Goal: Task Accomplishment & Management: Manage account settings

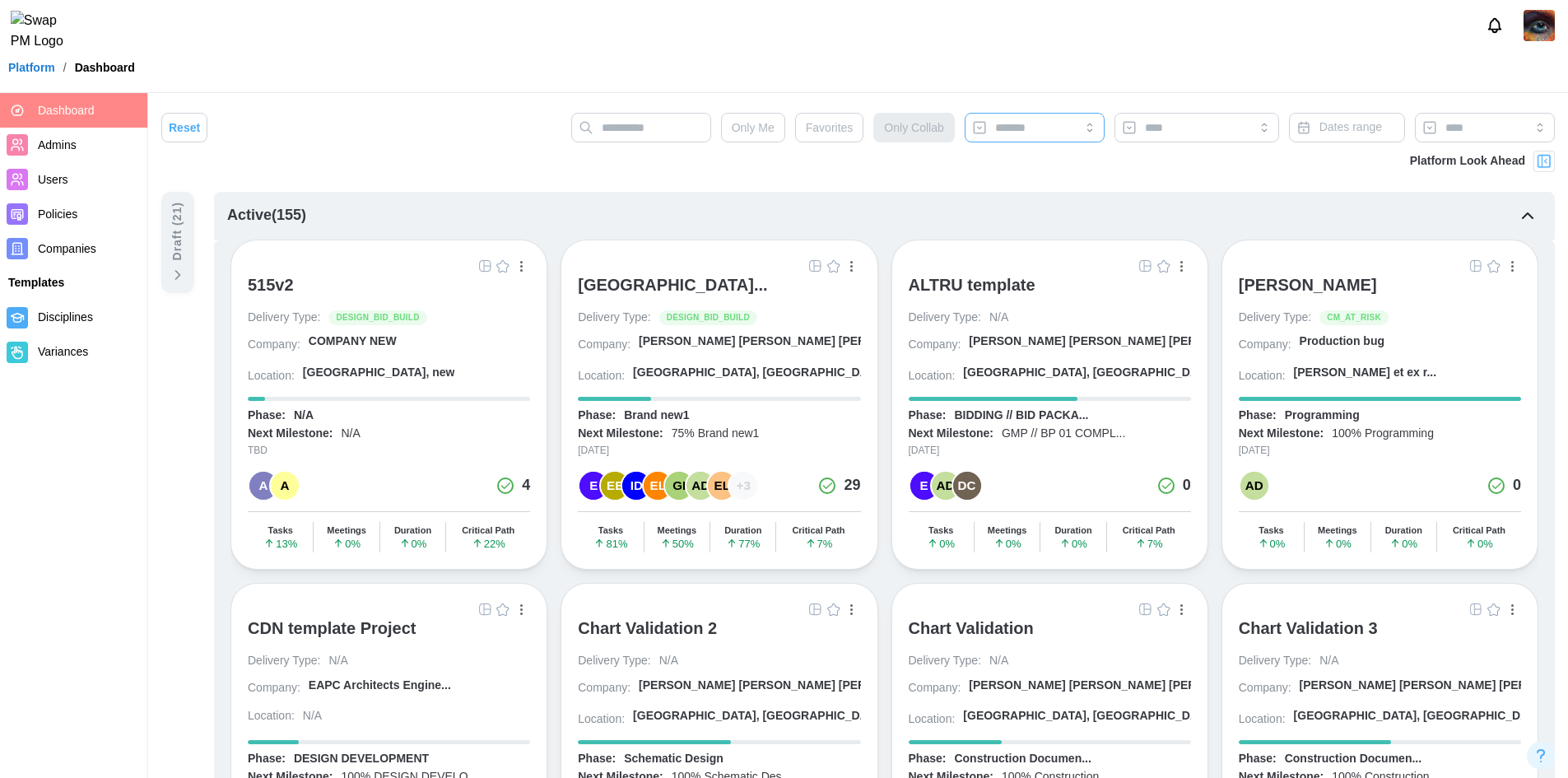
click at [1064, 126] on input "search" at bounding box center [1034, 127] width 79 height 13
click at [83, 246] on span "Companies" at bounding box center [67, 248] width 58 height 13
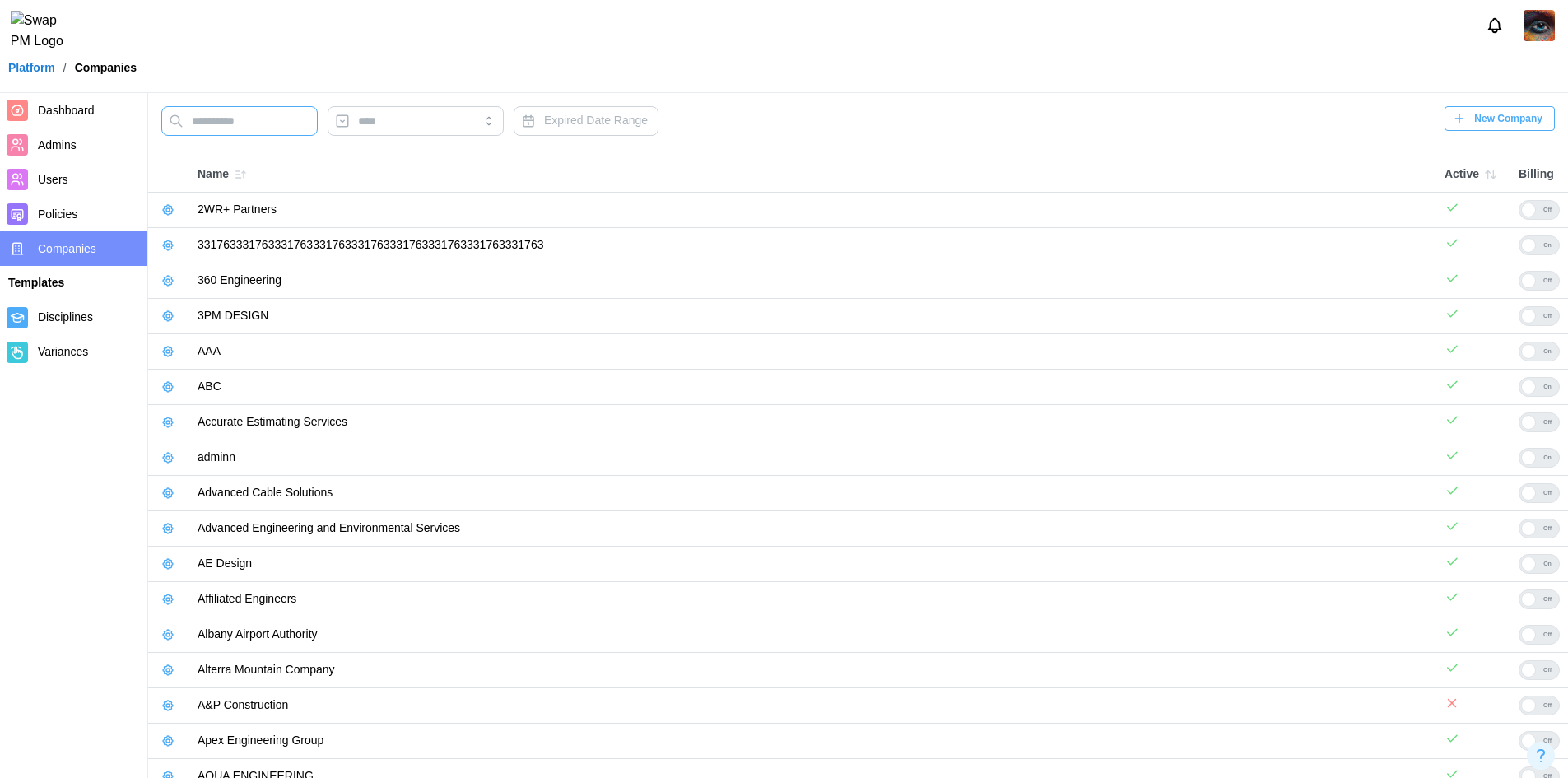
click at [249, 128] on input "text" at bounding box center [239, 121] width 157 height 30
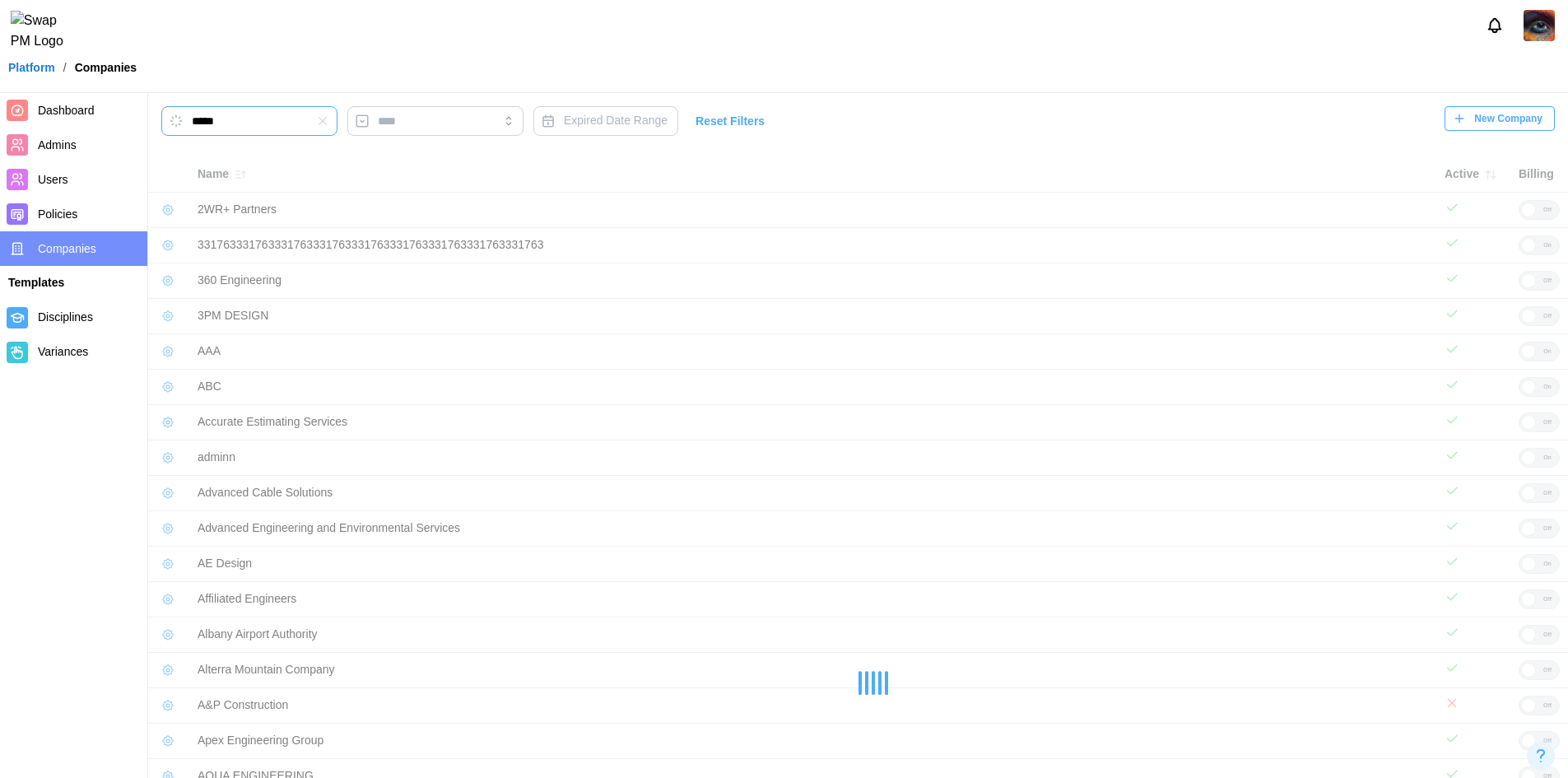
type input "*****"
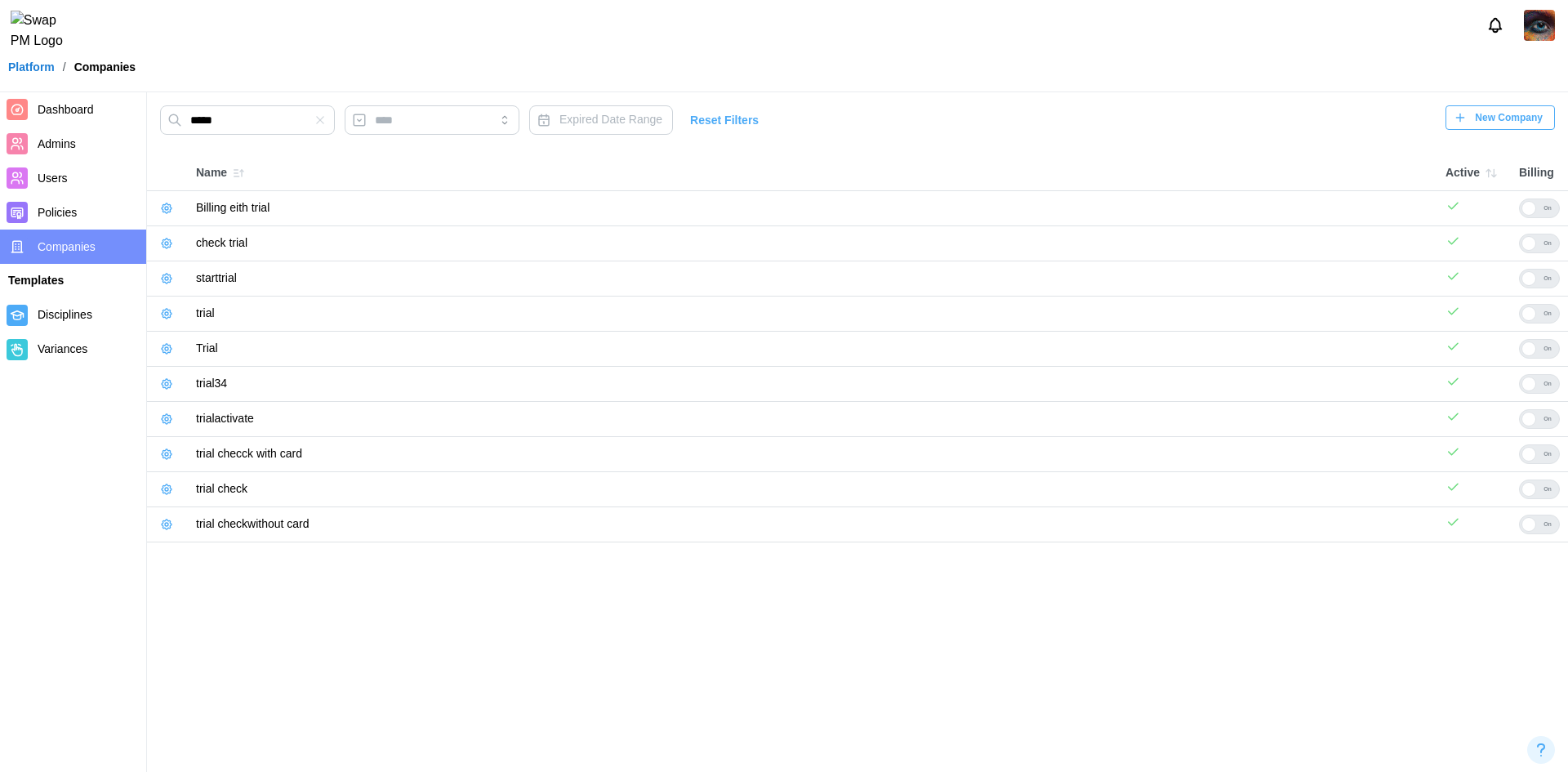
click at [163, 311] on icon "button" at bounding box center [166, 313] width 13 height 13
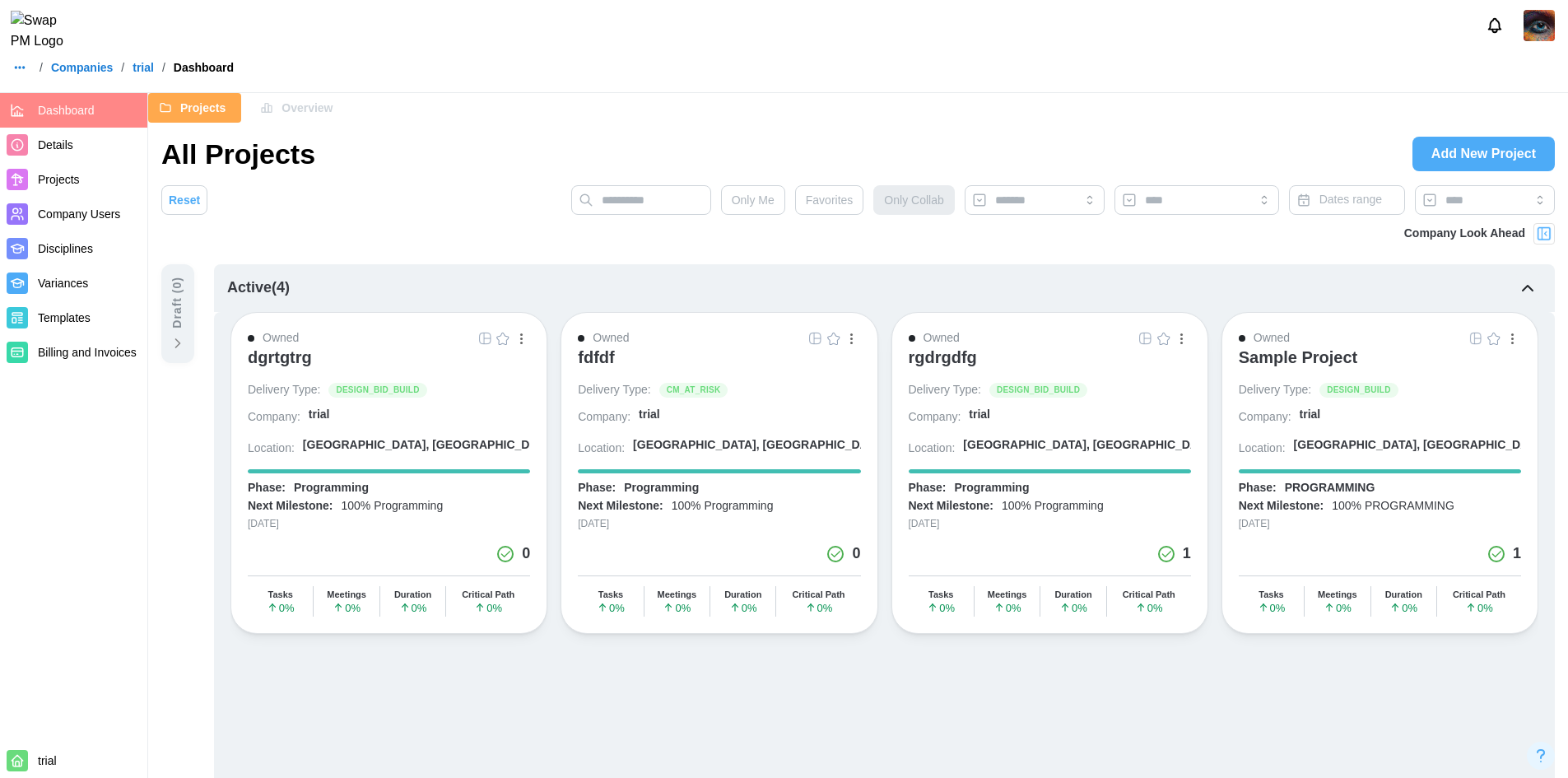
click at [281, 355] on div "dgrtgtrg" at bounding box center [279, 358] width 65 height 20
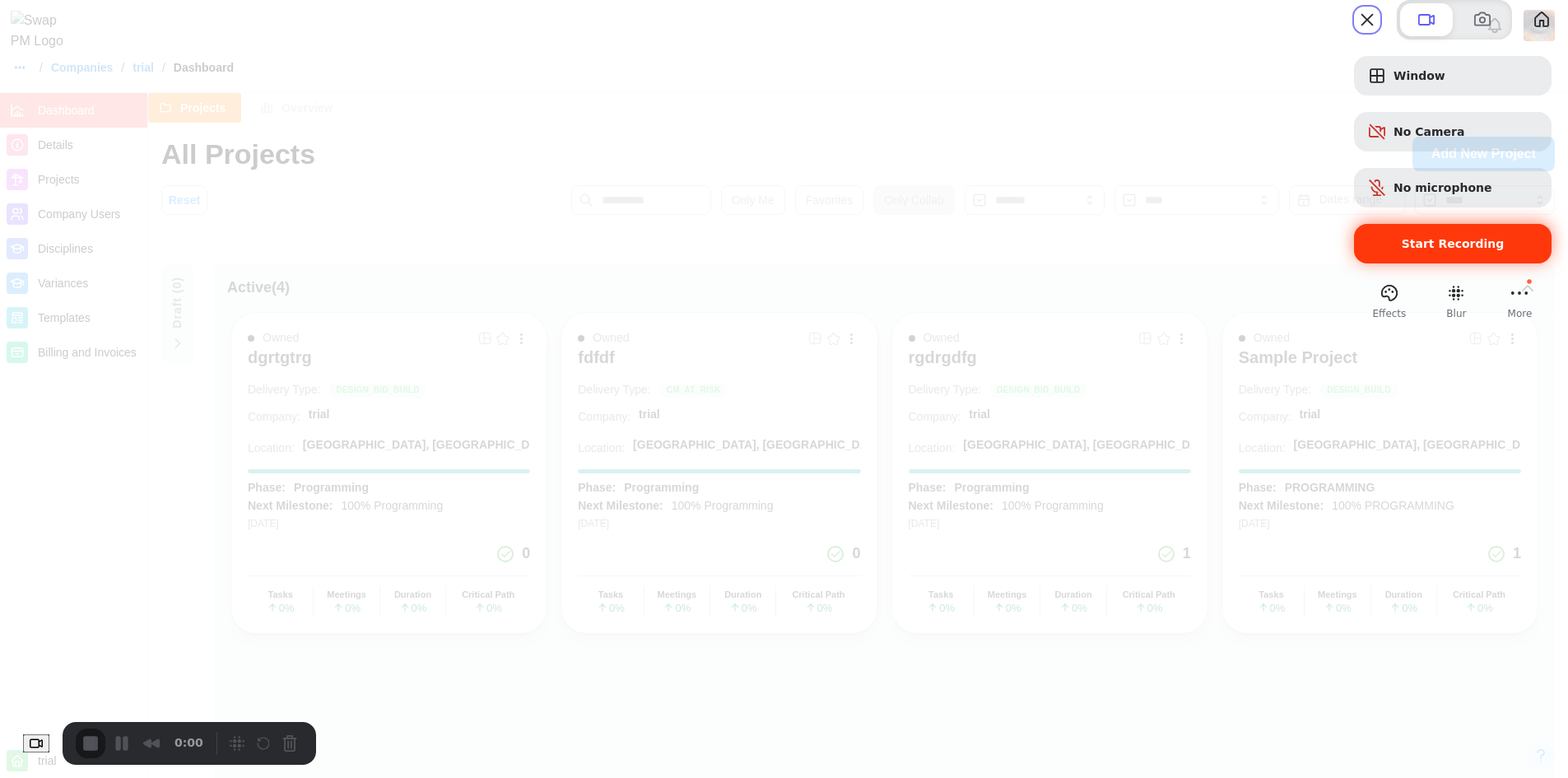
click at [1401, 250] on span "Start Recording" at bounding box center [1452, 243] width 103 height 13
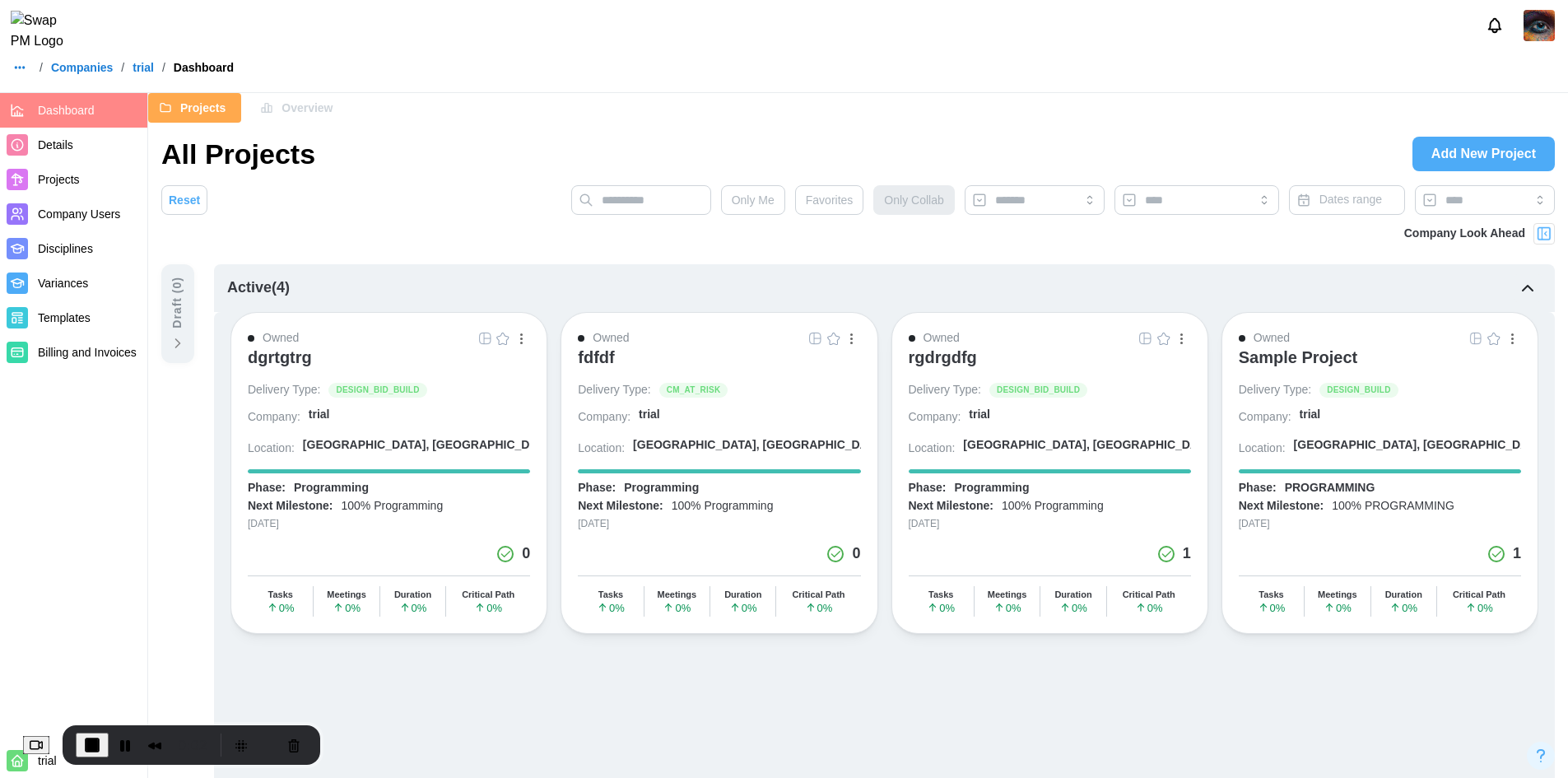
click at [1505, 157] on span "Add New Project" at bounding box center [1483, 154] width 105 height 33
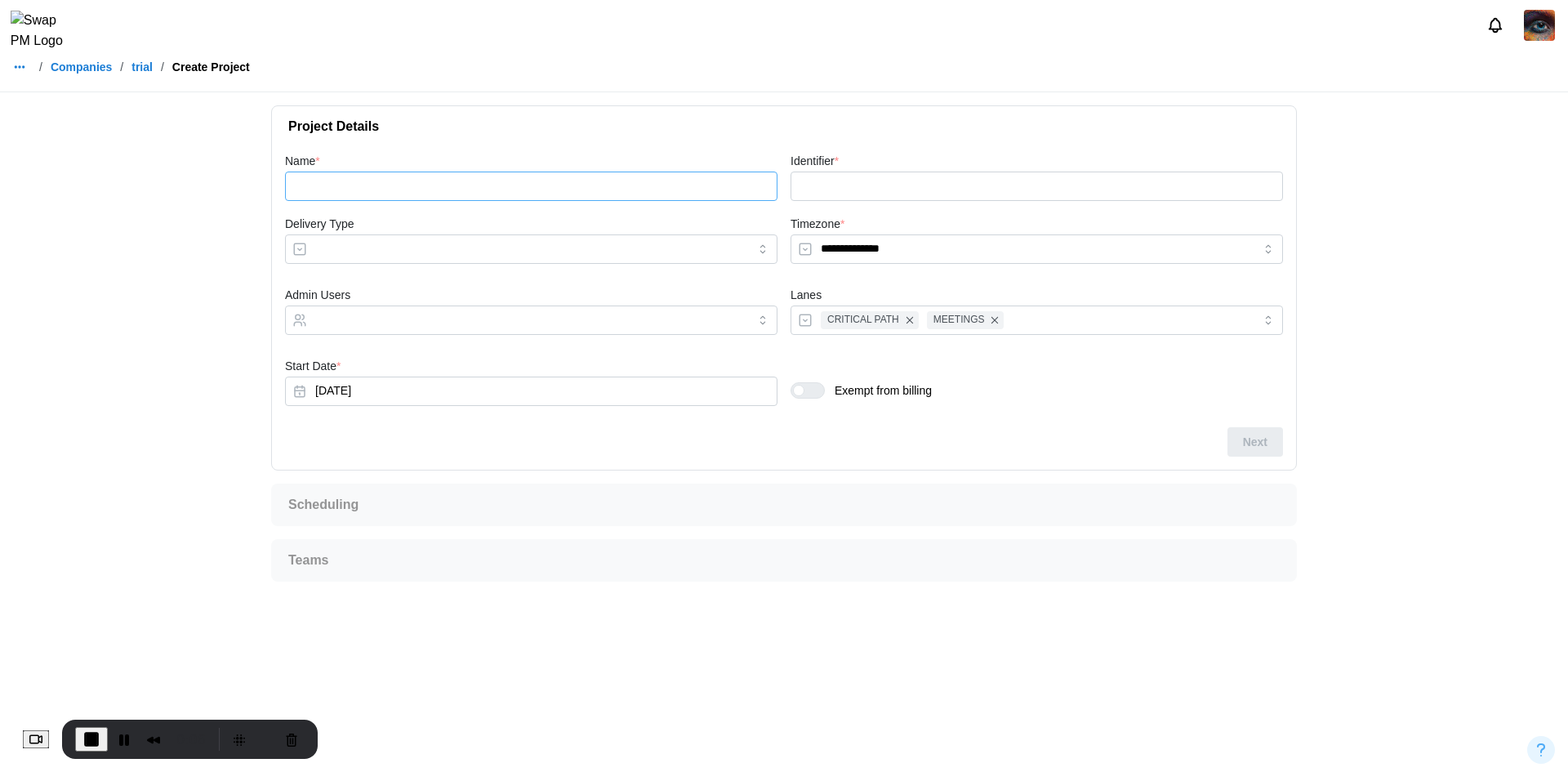
click at [535, 182] on input "Name *" at bounding box center [531, 186] width 492 height 30
type input "*"
type input "***"
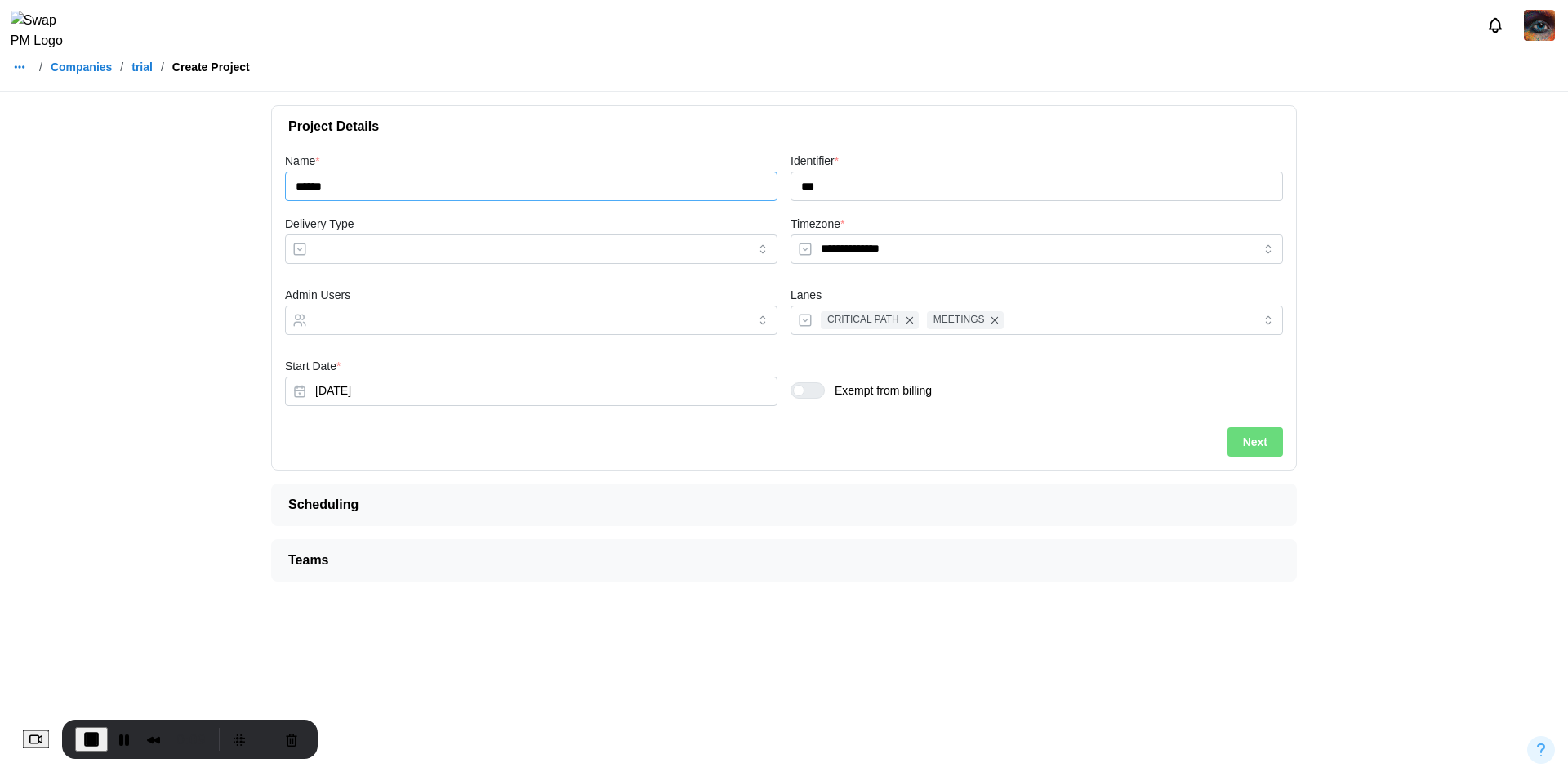
type input "******"
click at [523, 237] on input "Delivery Type" at bounding box center [531, 249] width 492 height 30
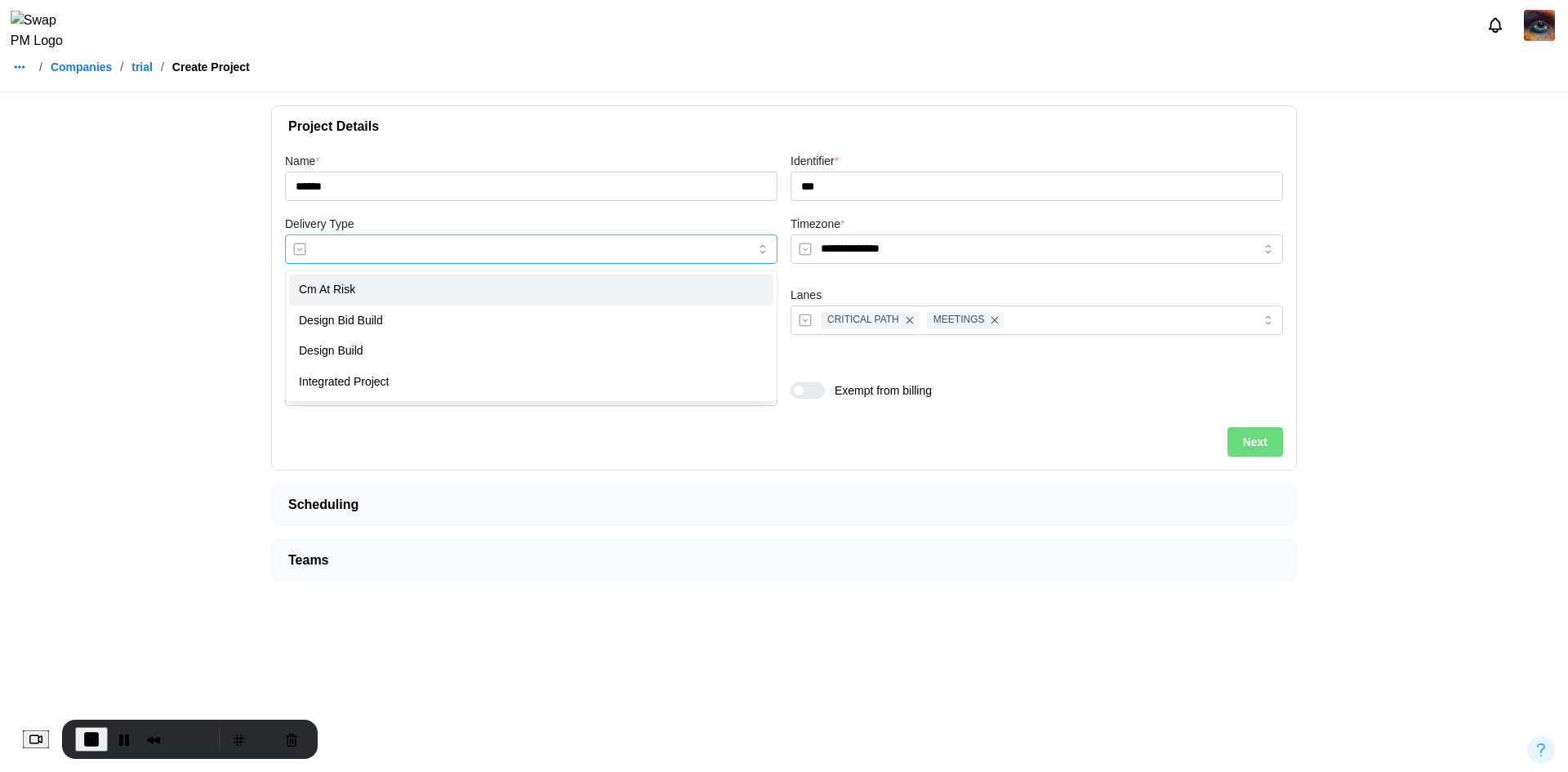
type input "**********"
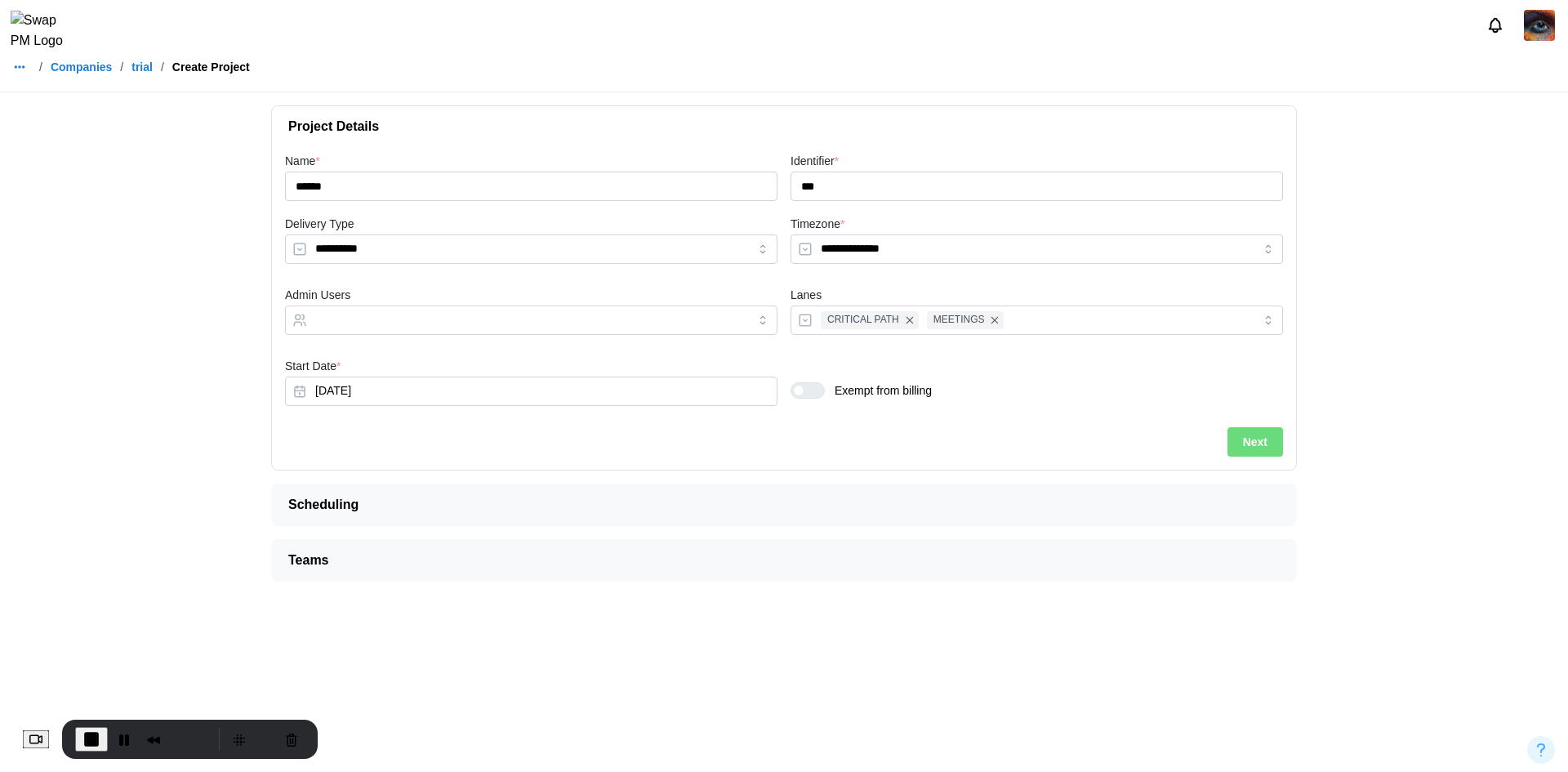
click at [1268, 456] on div "**********" at bounding box center [784, 308] width 1024 height 321
click at [1264, 433] on span "Next" at bounding box center [1255, 442] width 24 height 28
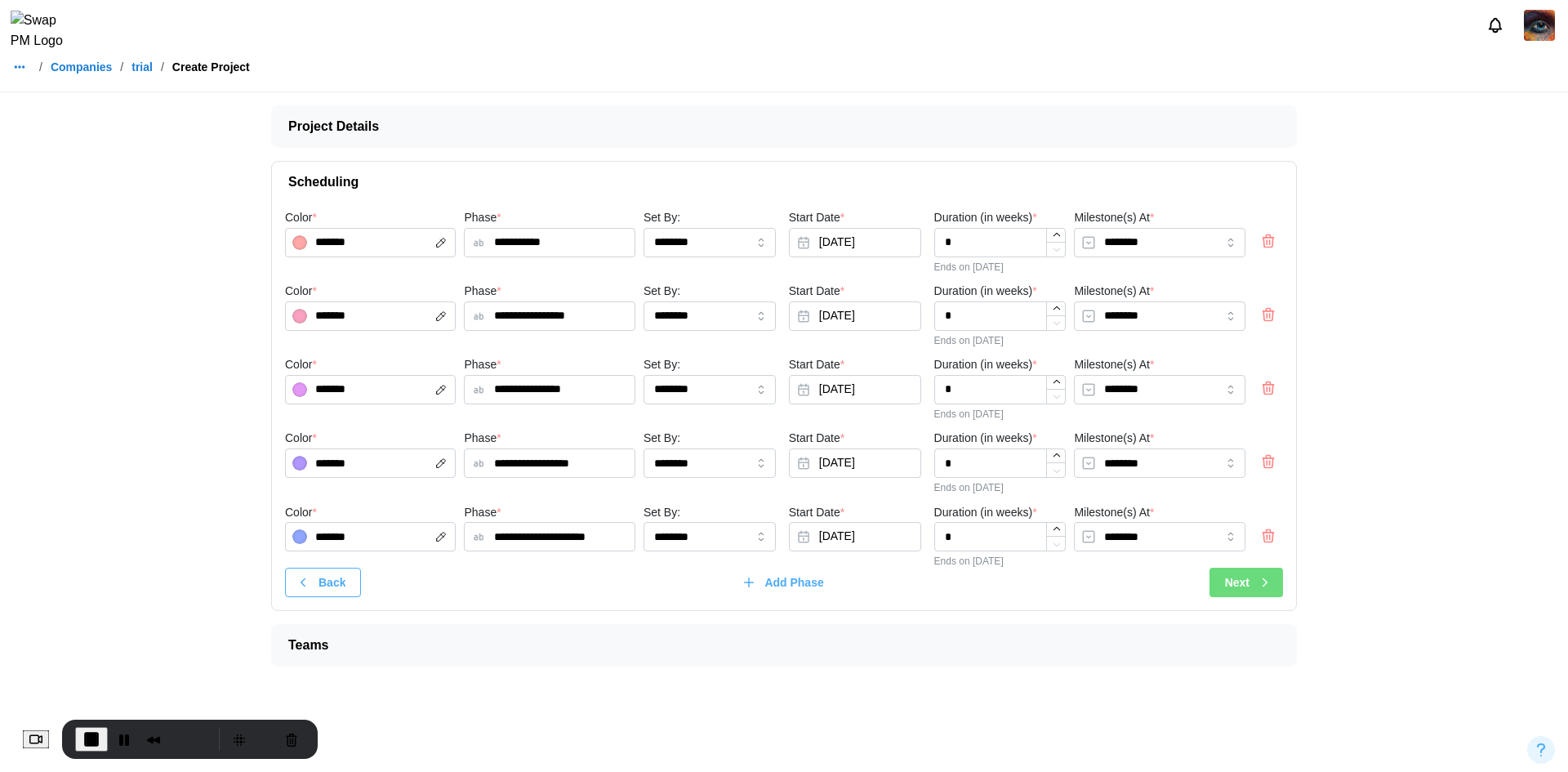
click at [1234, 575] on span "Next" at bounding box center [1237, 581] width 24 height 28
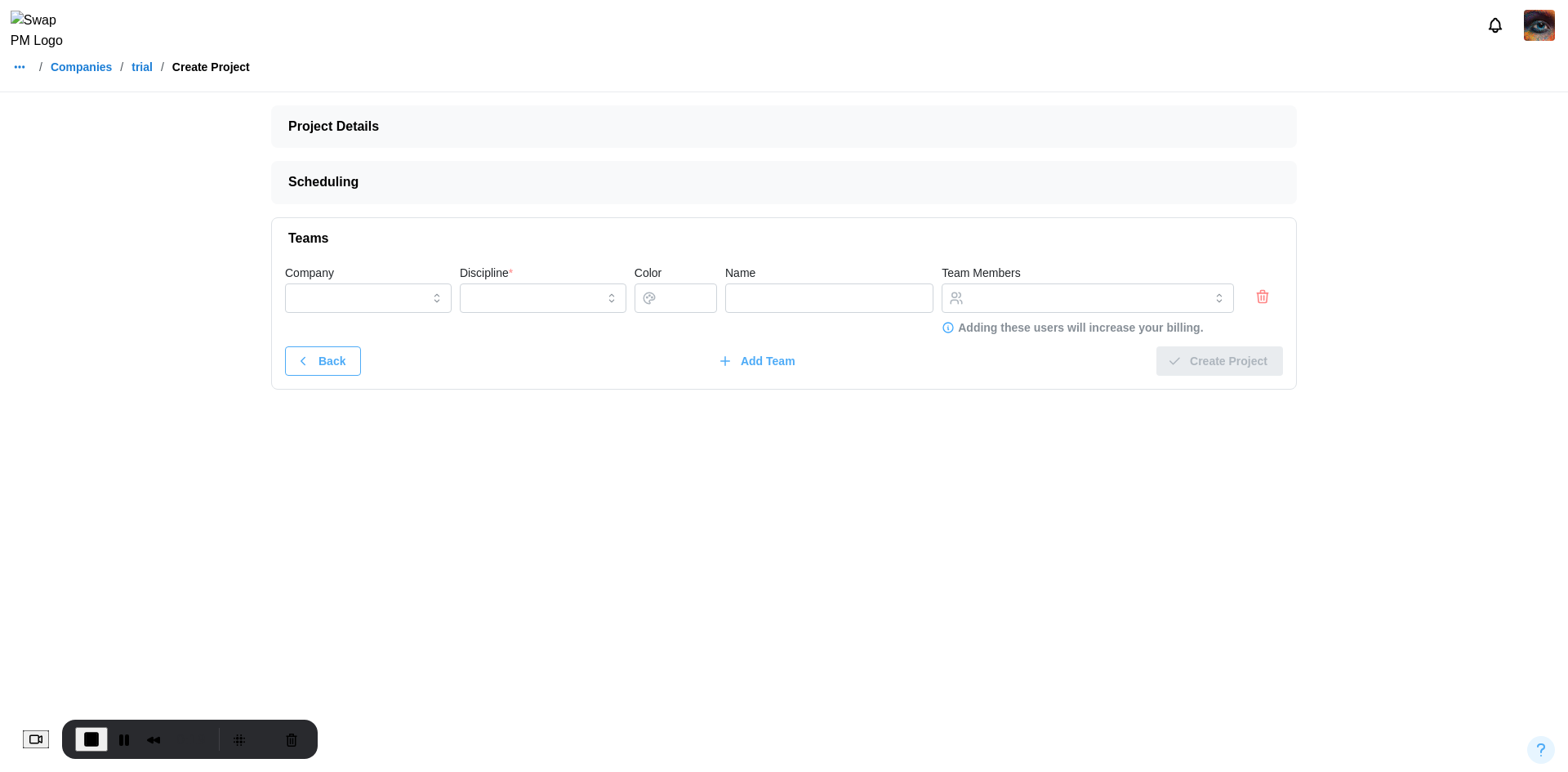
click at [1262, 303] on icon "button" at bounding box center [1263, 296] width 16 height 20
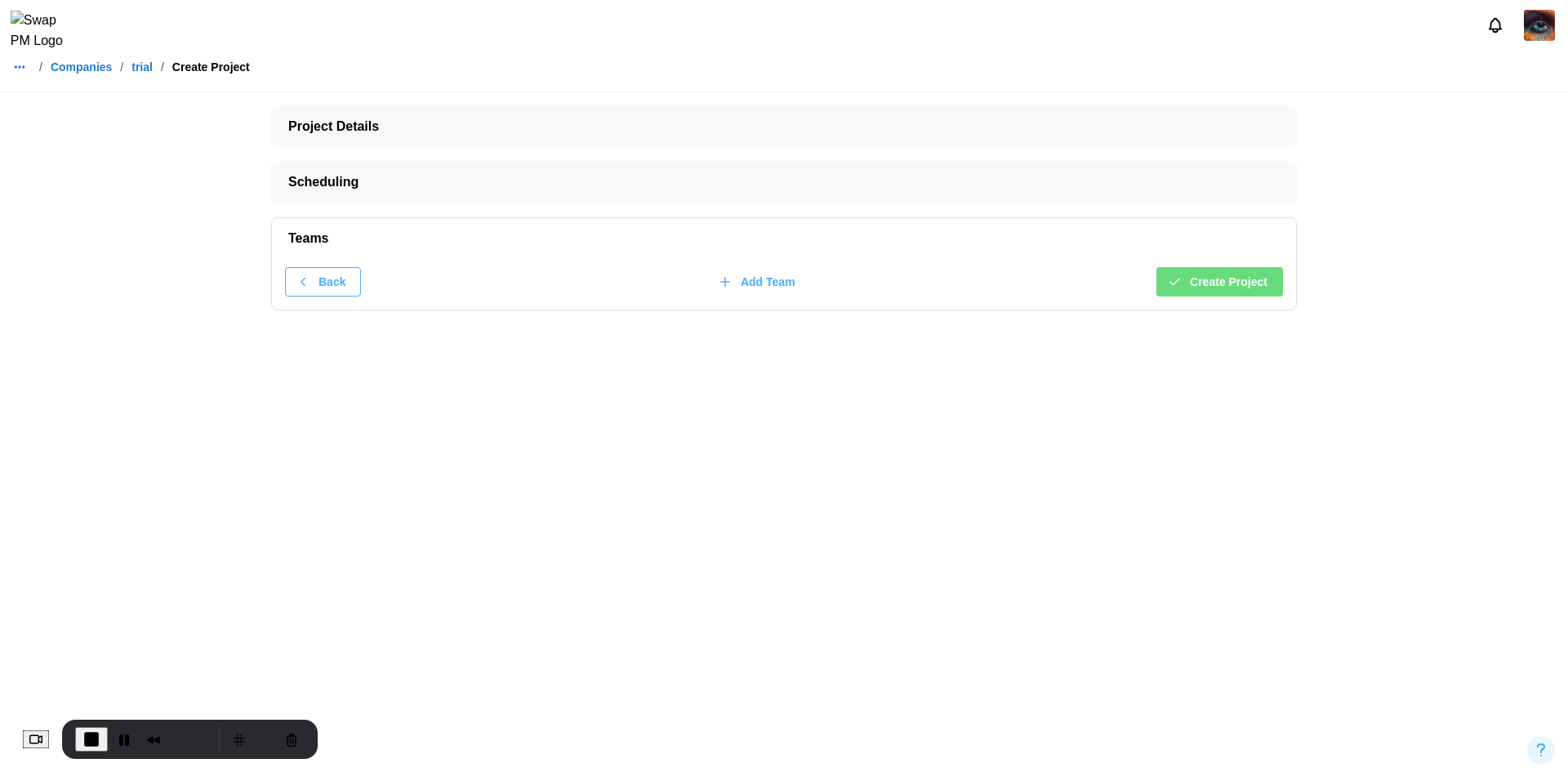
click at [1254, 297] on div "Back Add Team Create Project" at bounding box center [784, 284] width 1024 height 51
click at [1252, 292] on span "Create Project" at bounding box center [1229, 282] width 78 height 28
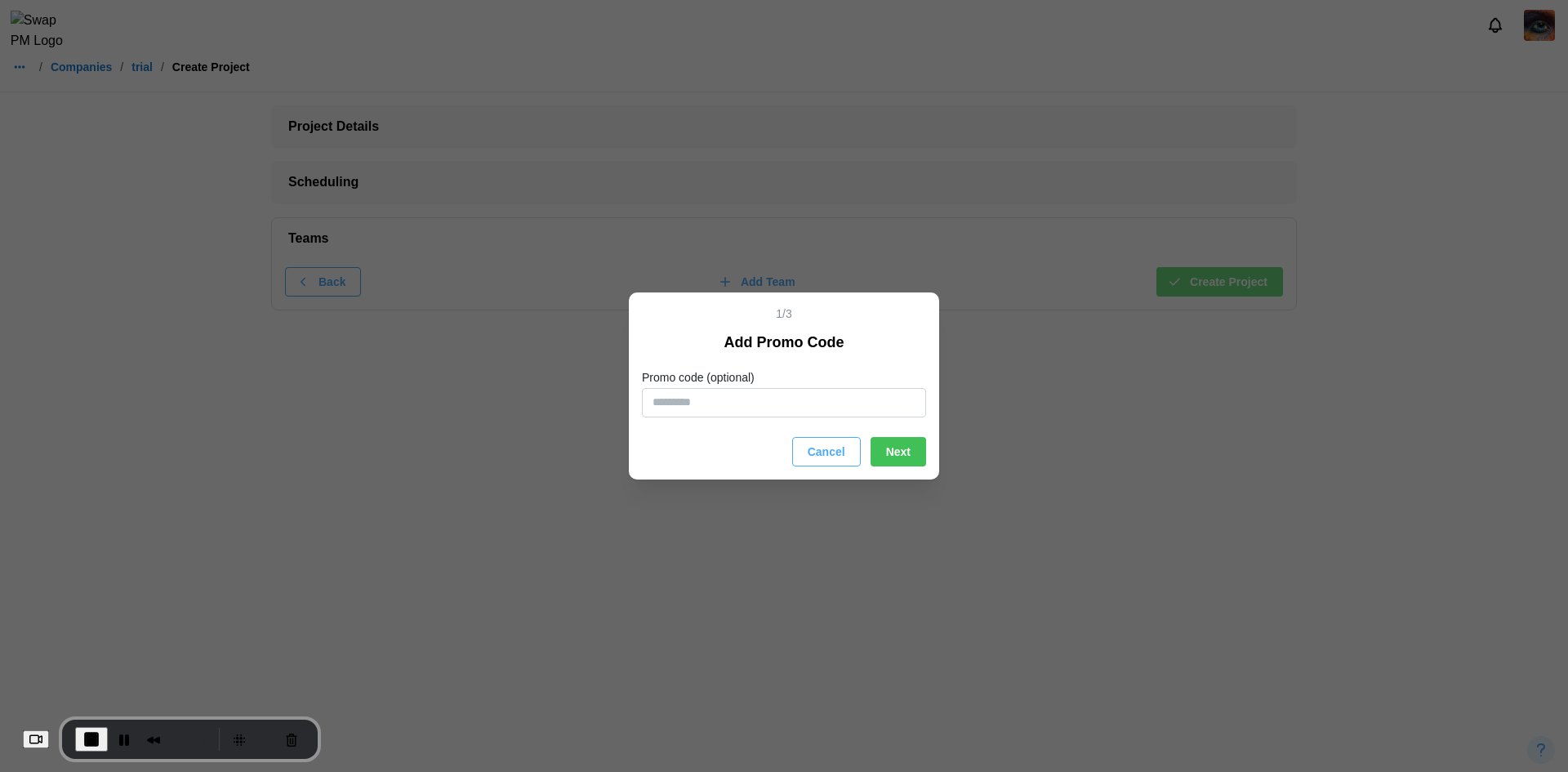
click at [817, 451] on span "Cancel" at bounding box center [826, 451] width 38 height 28
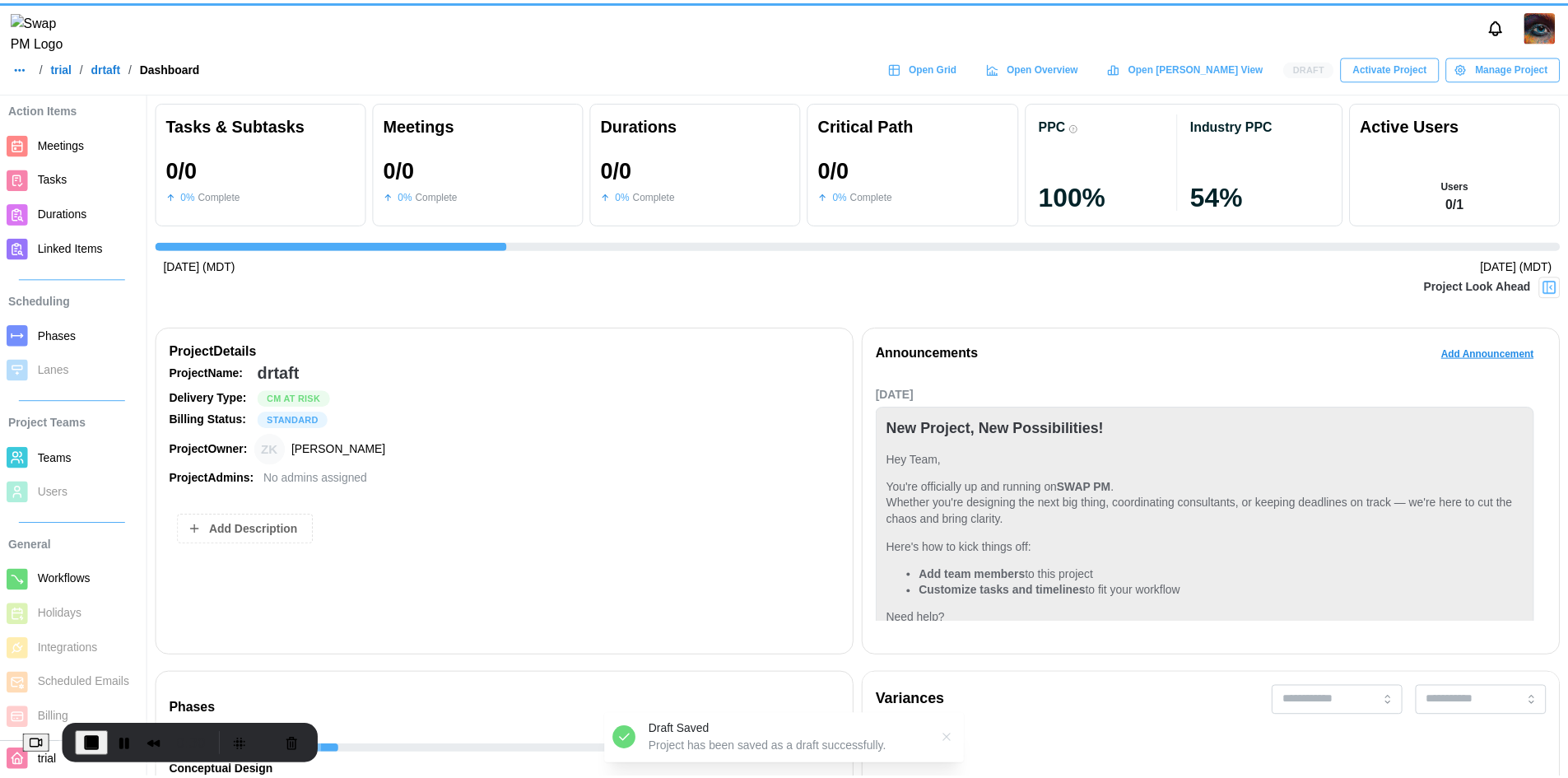
scroll to position [73, 0]
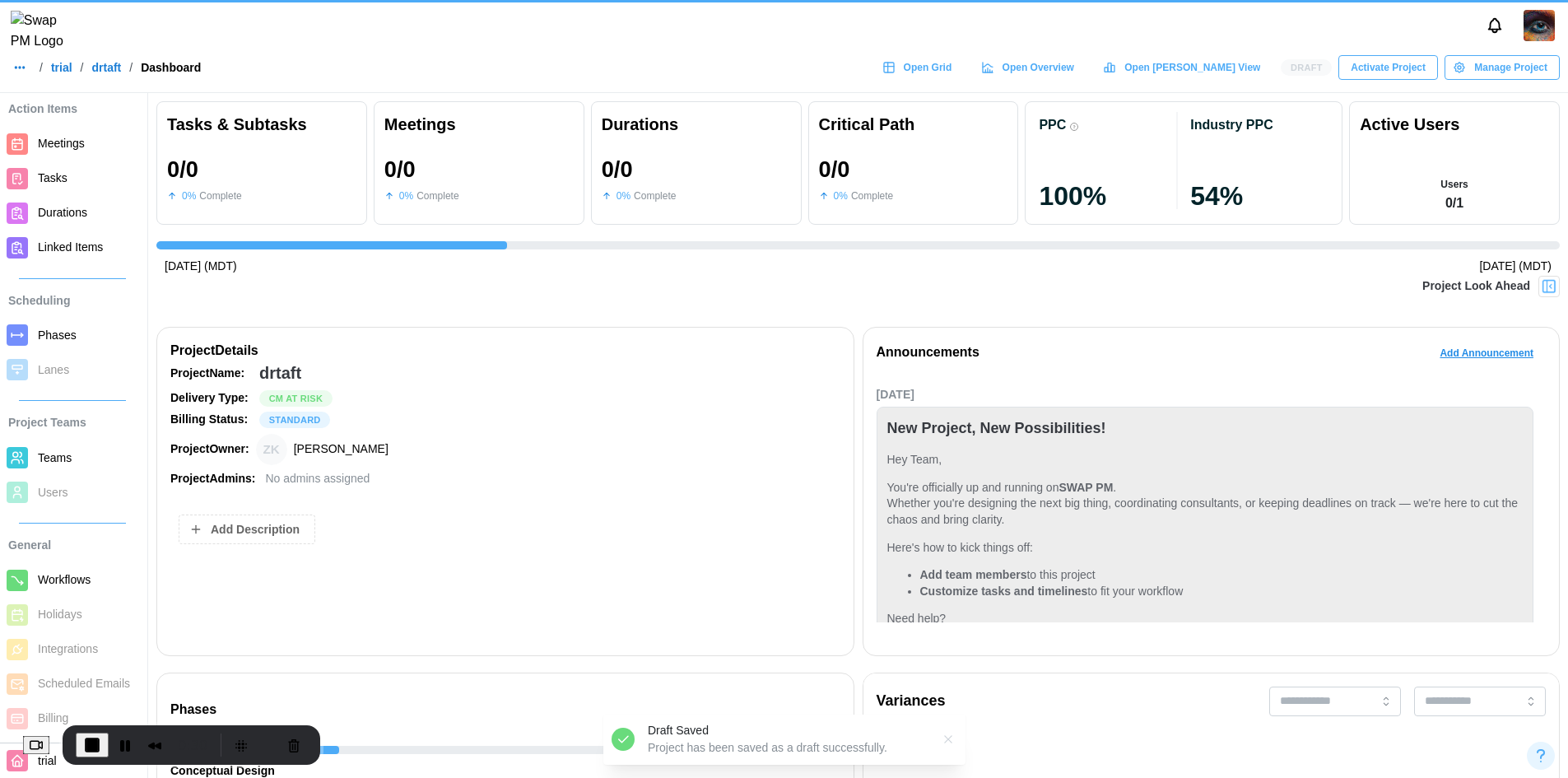
drag, startPoint x: 68, startPoint y: 722, endPoint x: 97, endPoint y: 563, distance: 161.6
click at [68, 725] on div "0:30" at bounding box center [171, 744] width 297 height 39
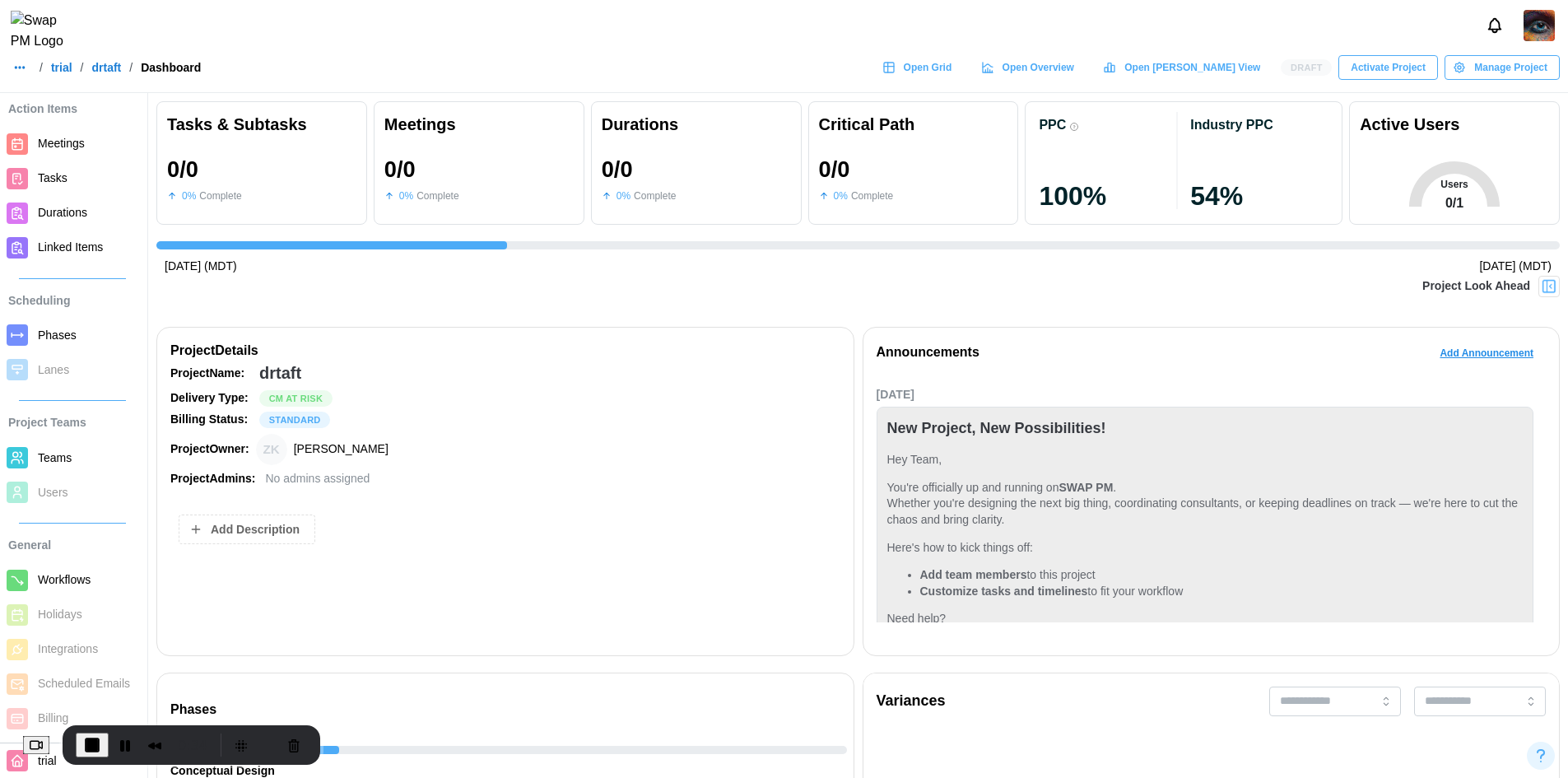
click at [1397, 79] on span "Activate Project" at bounding box center [1388, 66] width 75 height 23
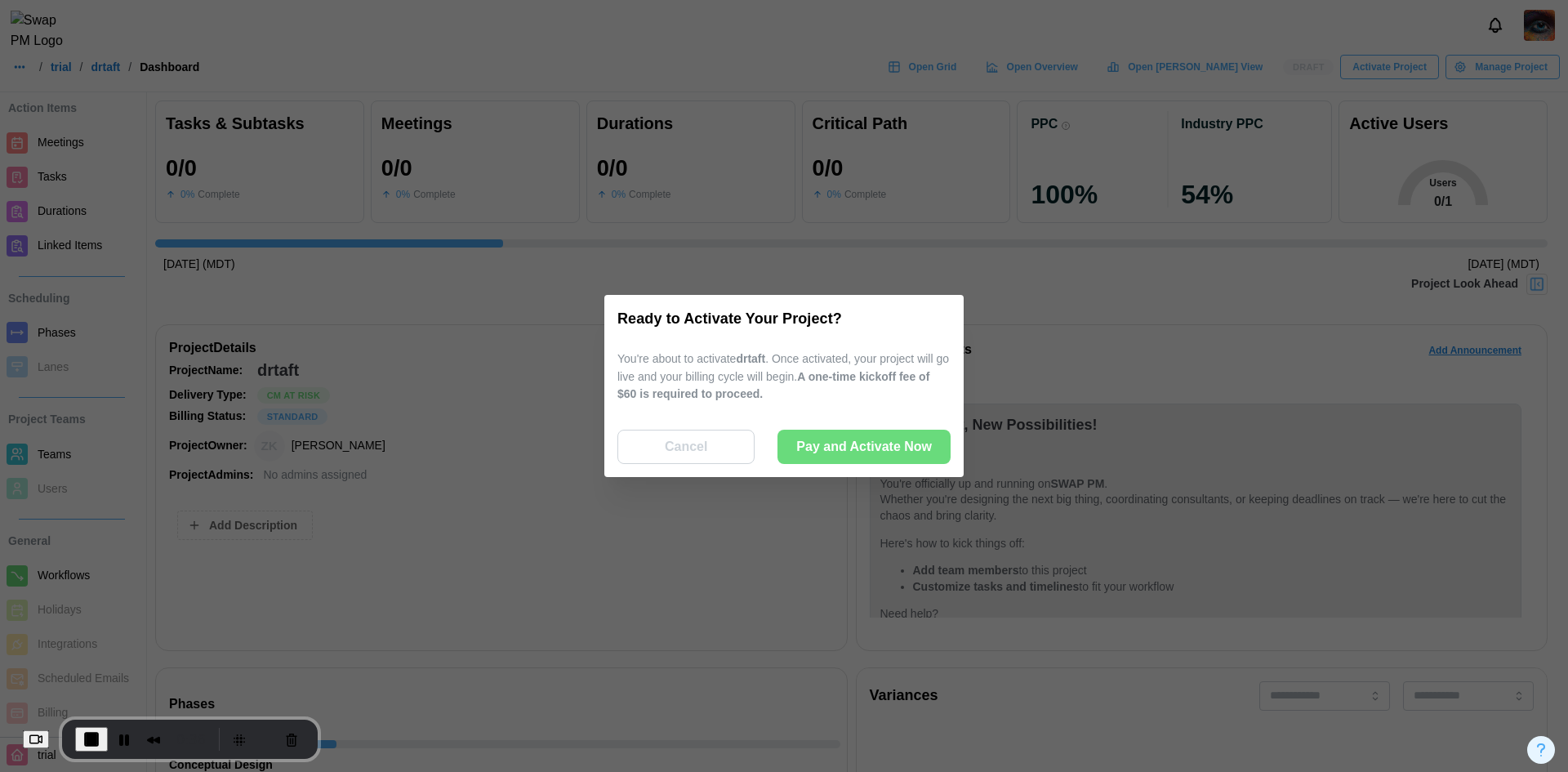
click at [892, 442] on span "Pay and Activate Now" at bounding box center [864, 447] width 135 height 33
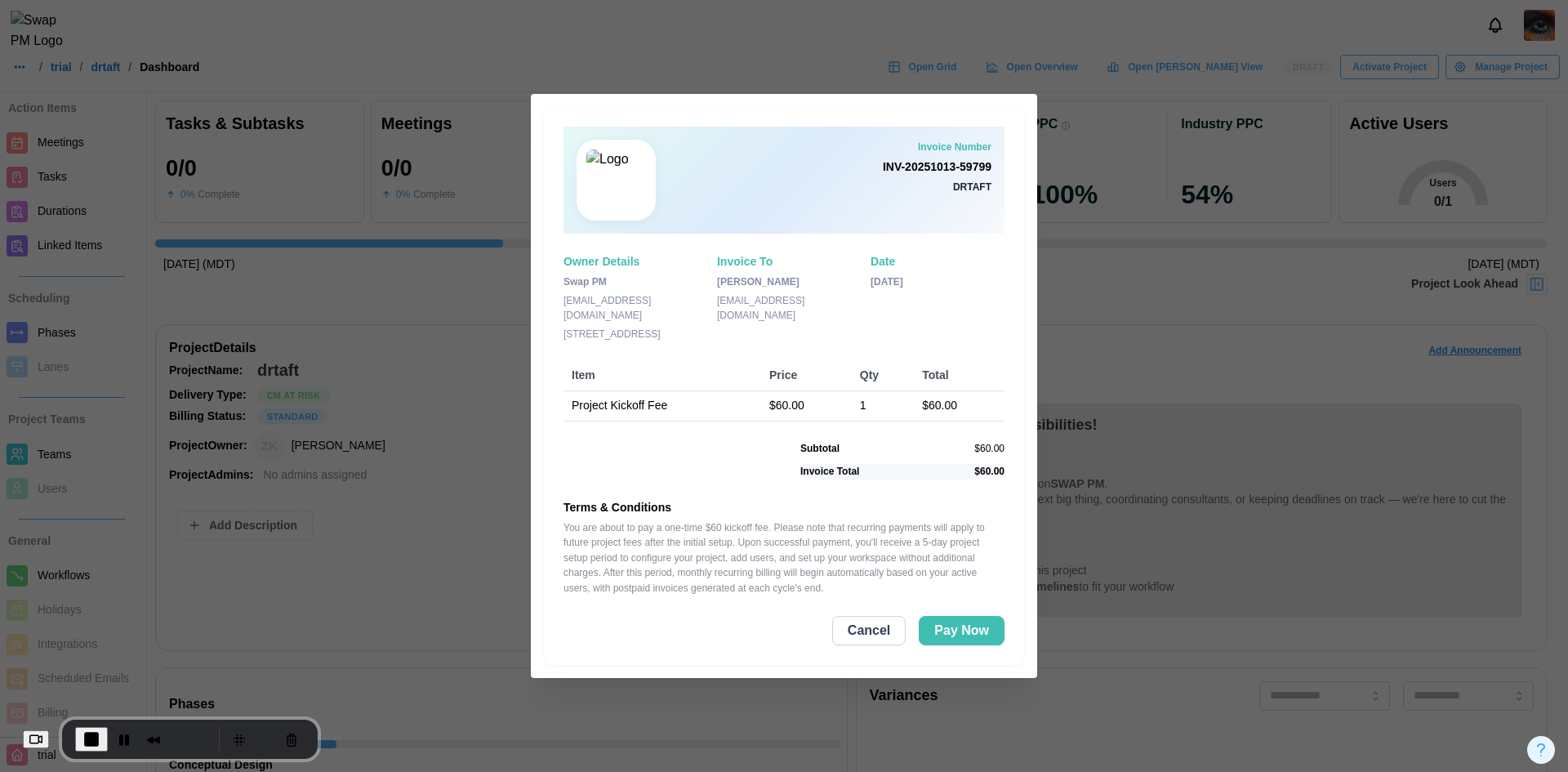
click at [946, 612] on div "Invoice Number INV-20251013-59799 drtaft Owner Details Swap PM contact@swappm.c…" at bounding box center [784, 385] width 481 height 557
click at [946, 625] on span "Pay Now" at bounding box center [962, 630] width 55 height 28
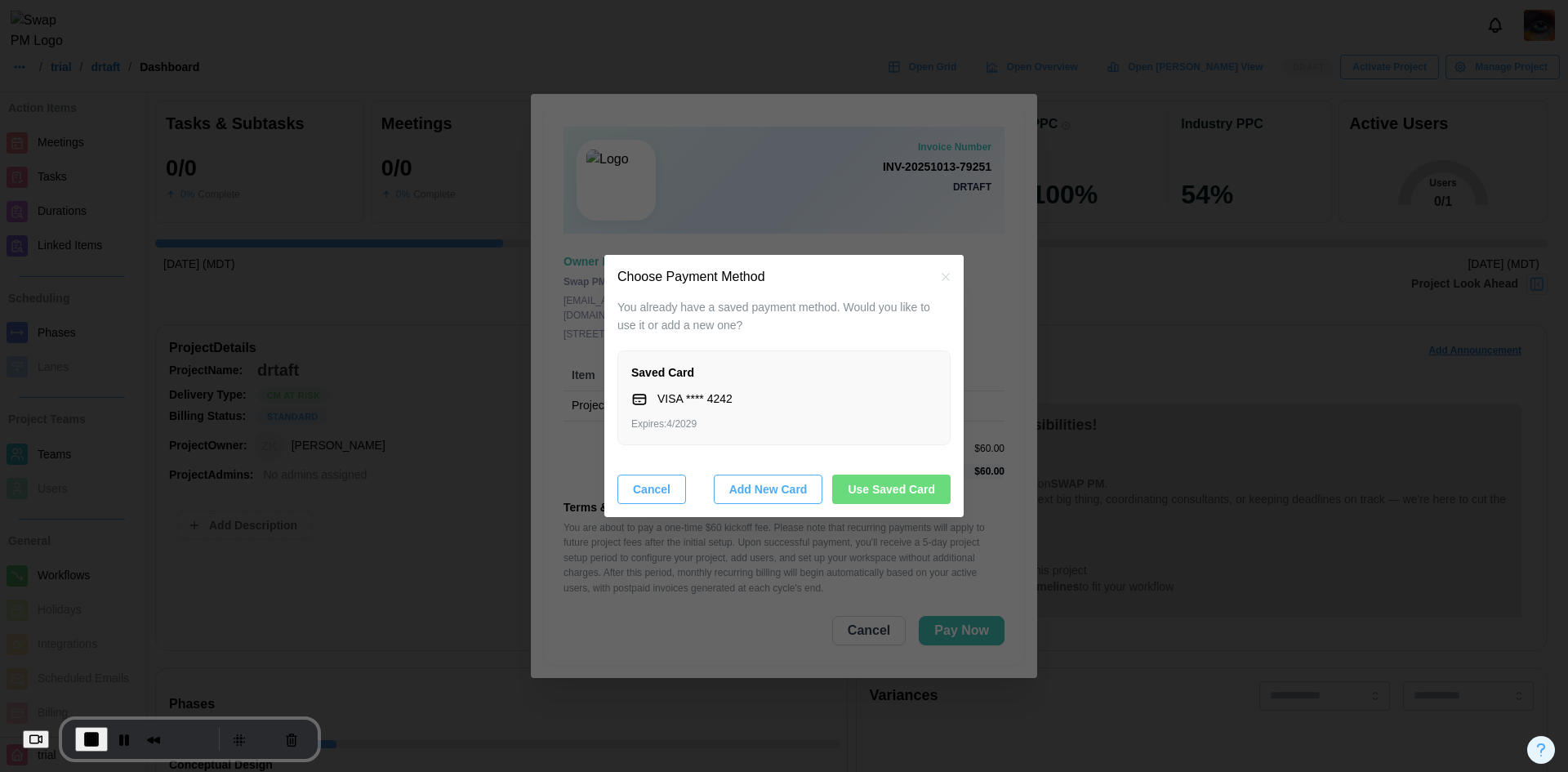
click at [890, 496] on span "Use Saved Card" at bounding box center [891, 488] width 88 height 28
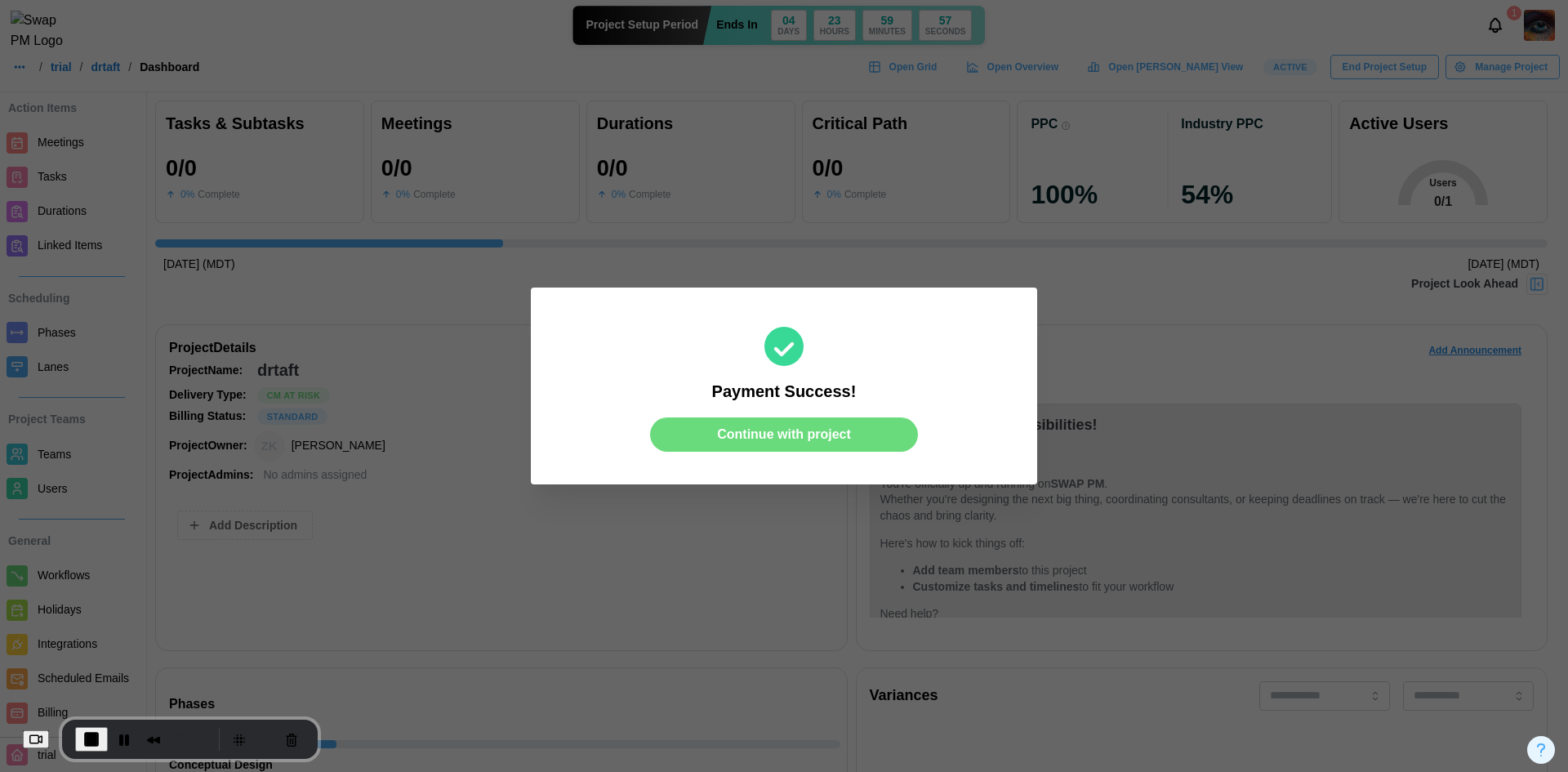
click at [810, 434] on span "Continue with project" at bounding box center [784, 434] width 134 height 33
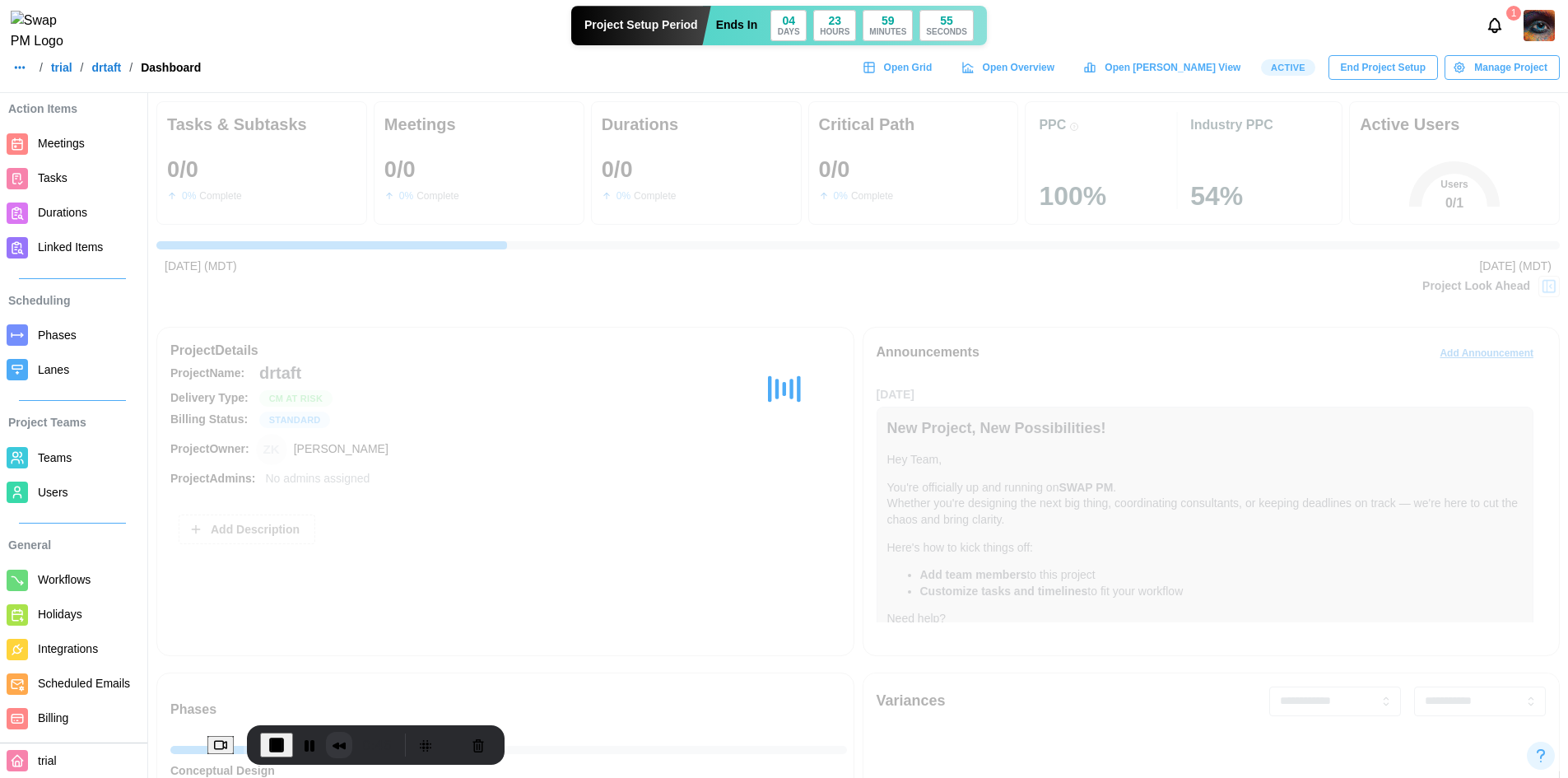
drag, startPoint x: 159, startPoint y: 724, endPoint x: 378, endPoint y: 737, distance: 219.4
click at [378, 737] on div "0:46" at bounding box center [375, 744] width 258 height 39
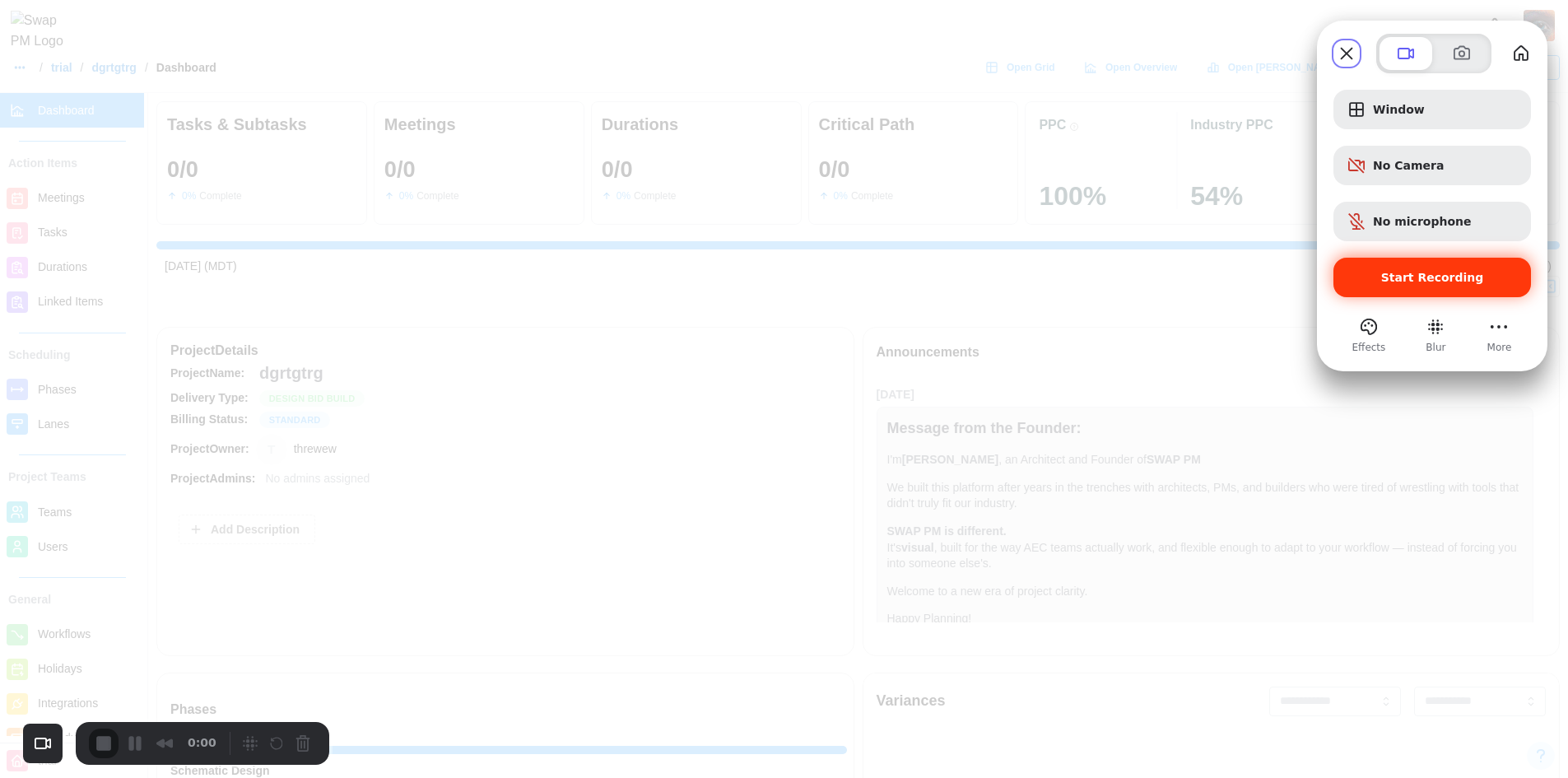
click at [1398, 271] on span "Start Recording" at bounding box center [1432, 278] width 103 height 13
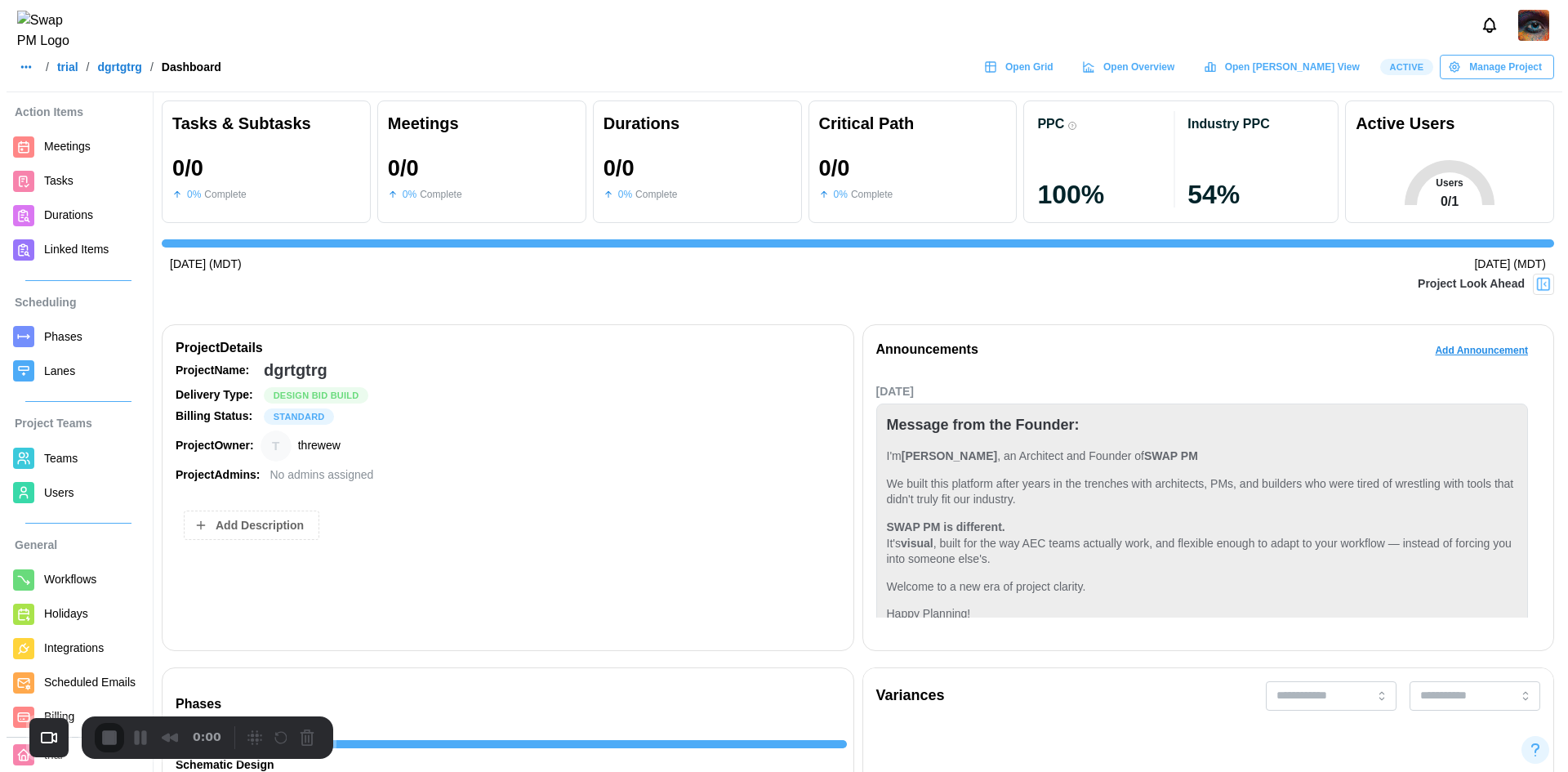
scroll to position [72, 0]
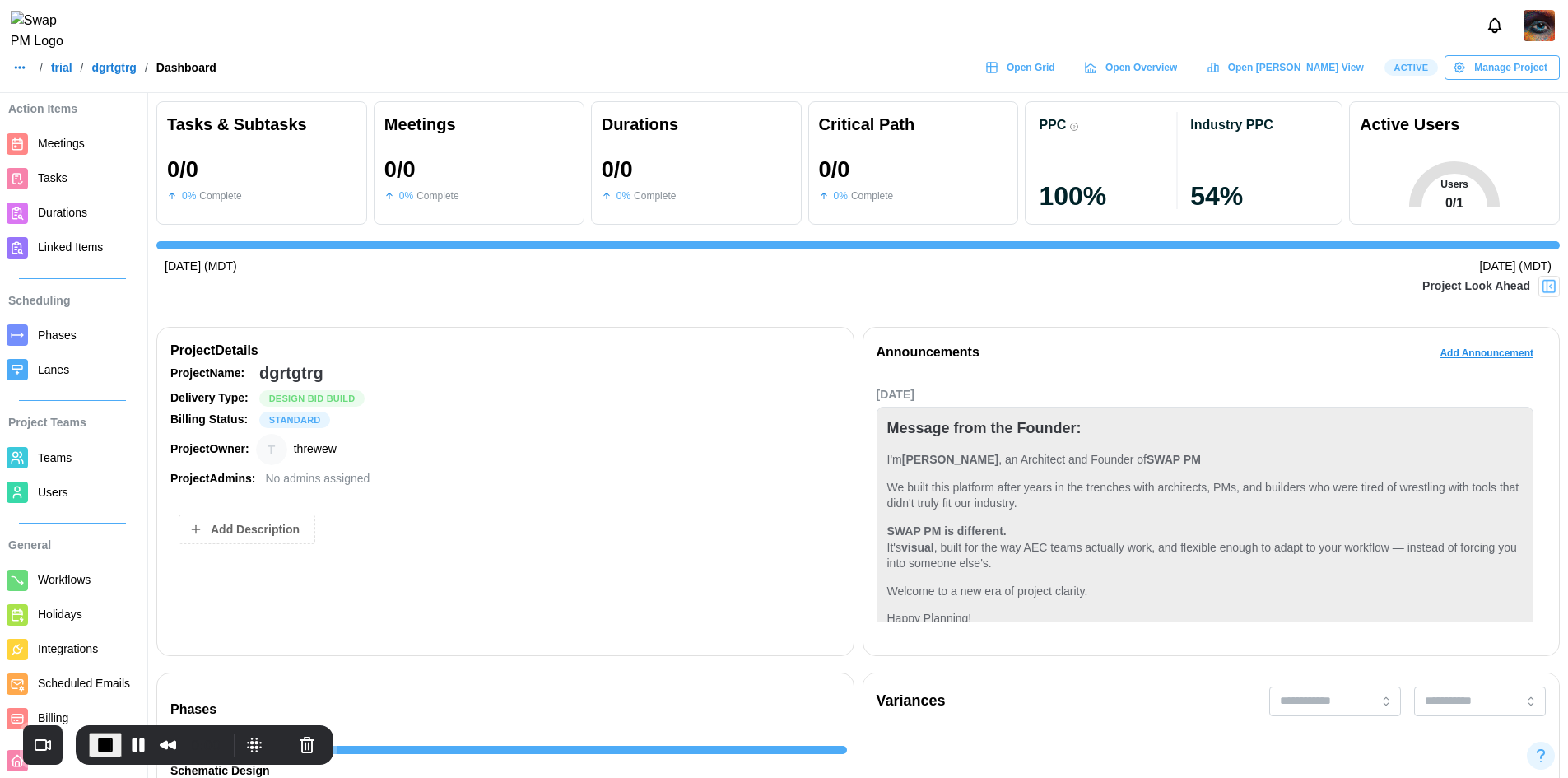
click at [73, 718] on span "Billing" at bounding box center [87, 718] width 99 height 21
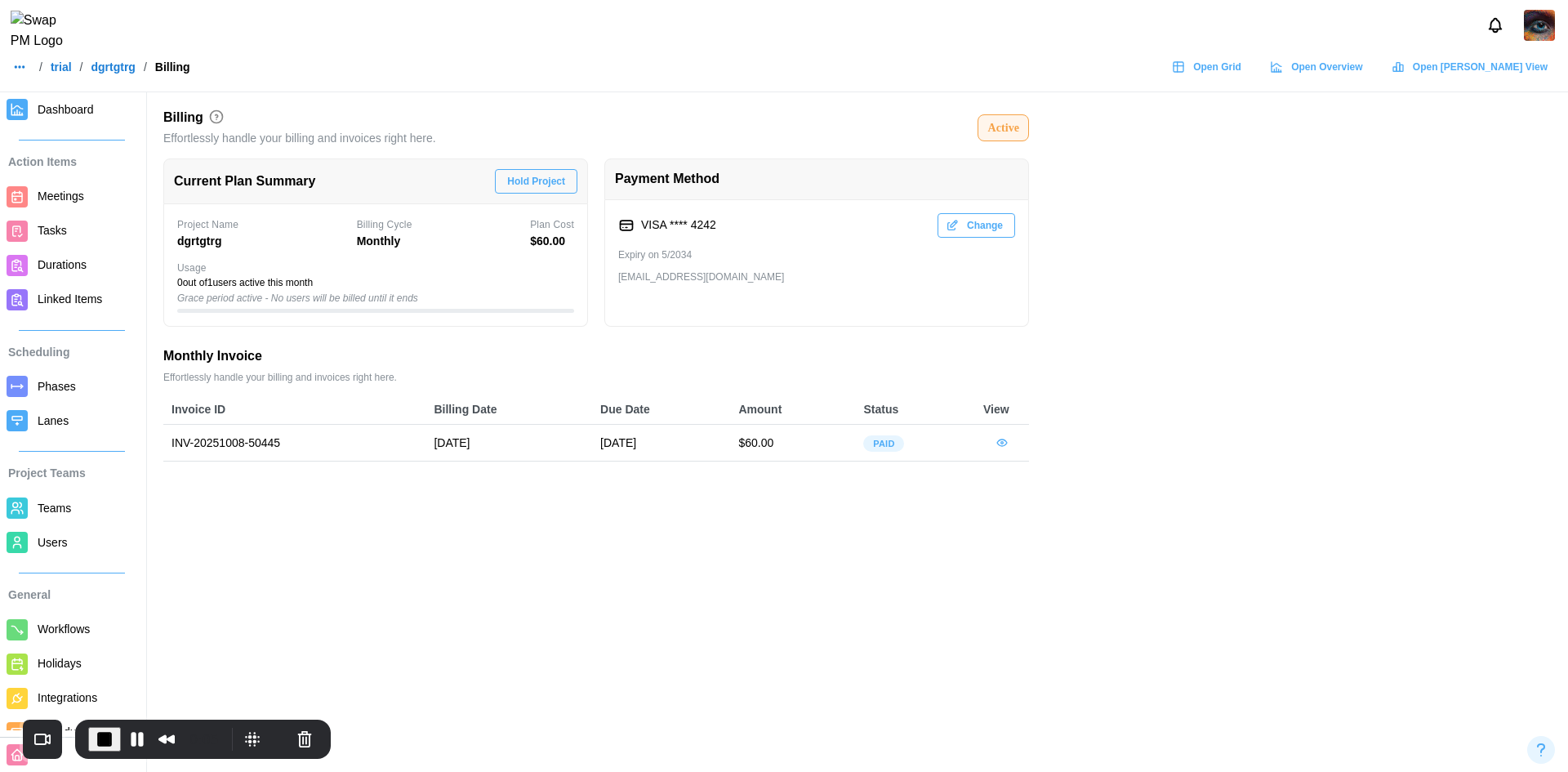
click at [517, 172] on span "Hold Project" at bounding box center [537, 181] width 58 height 23
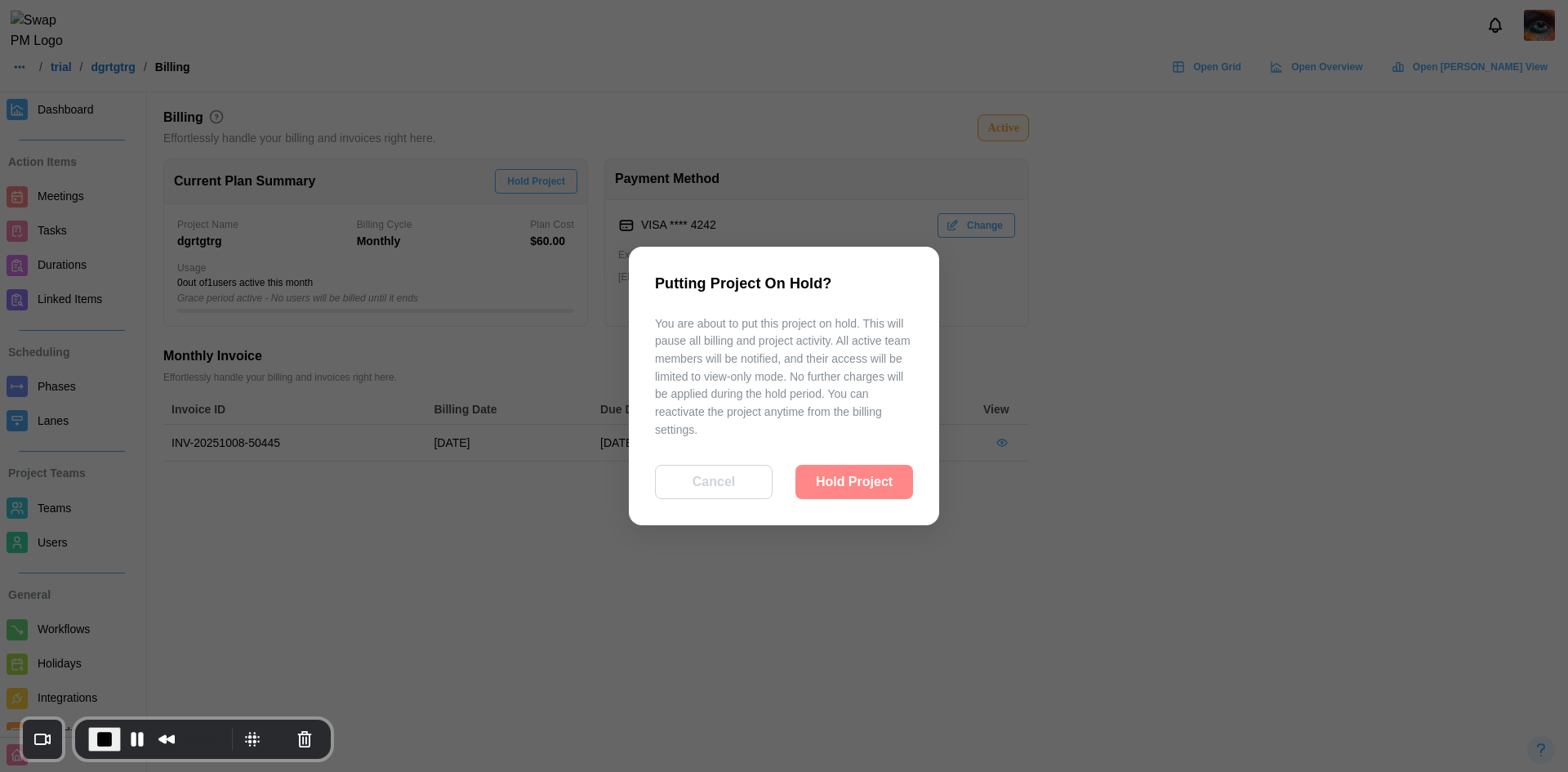
click at [889, 494] on span "Hold Project" at bounding box center [854, 481] width 77 height 33
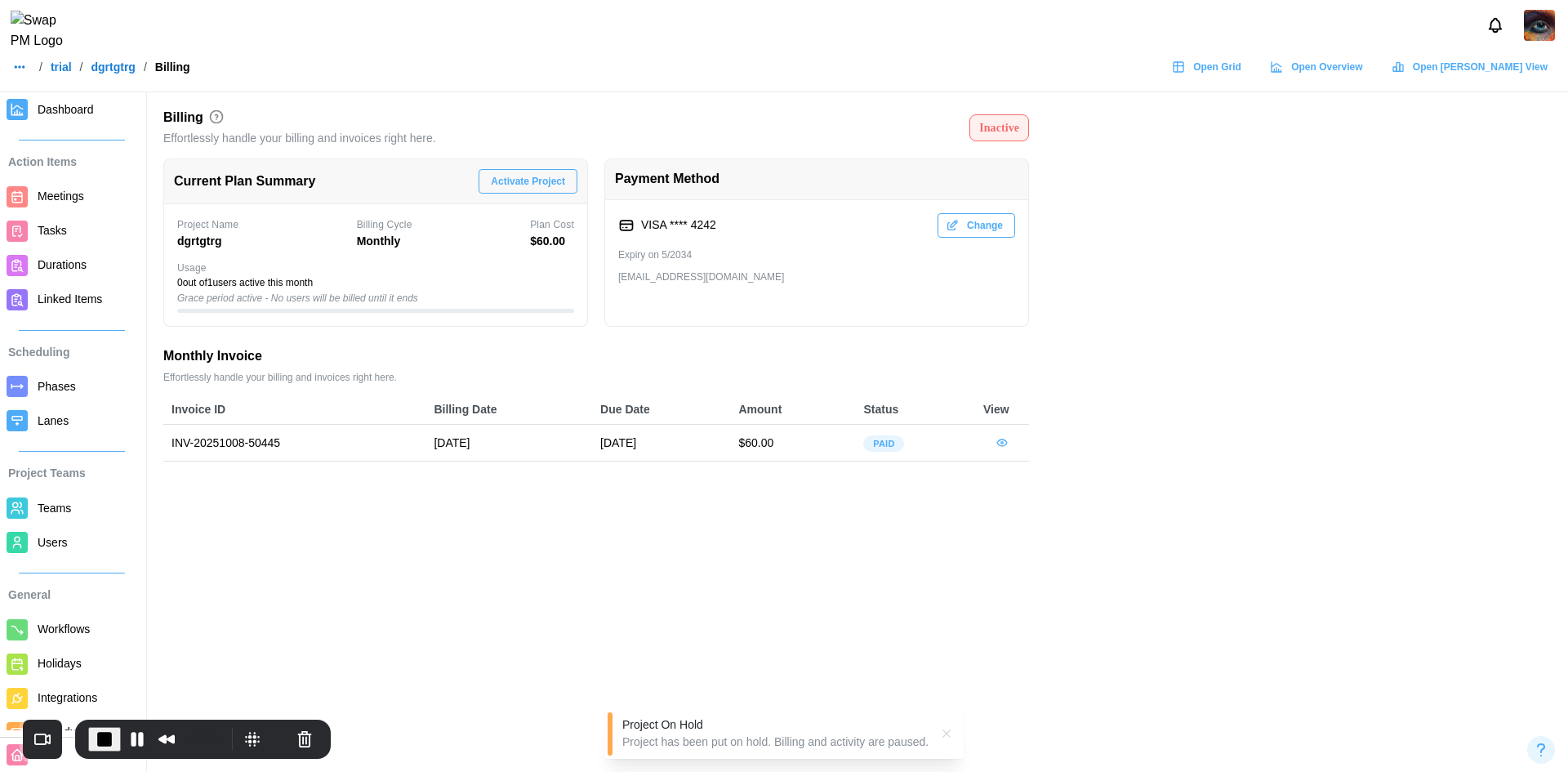
click at [64, 535] on span "Users" at bounding box center [52, 542] width 30 height 13
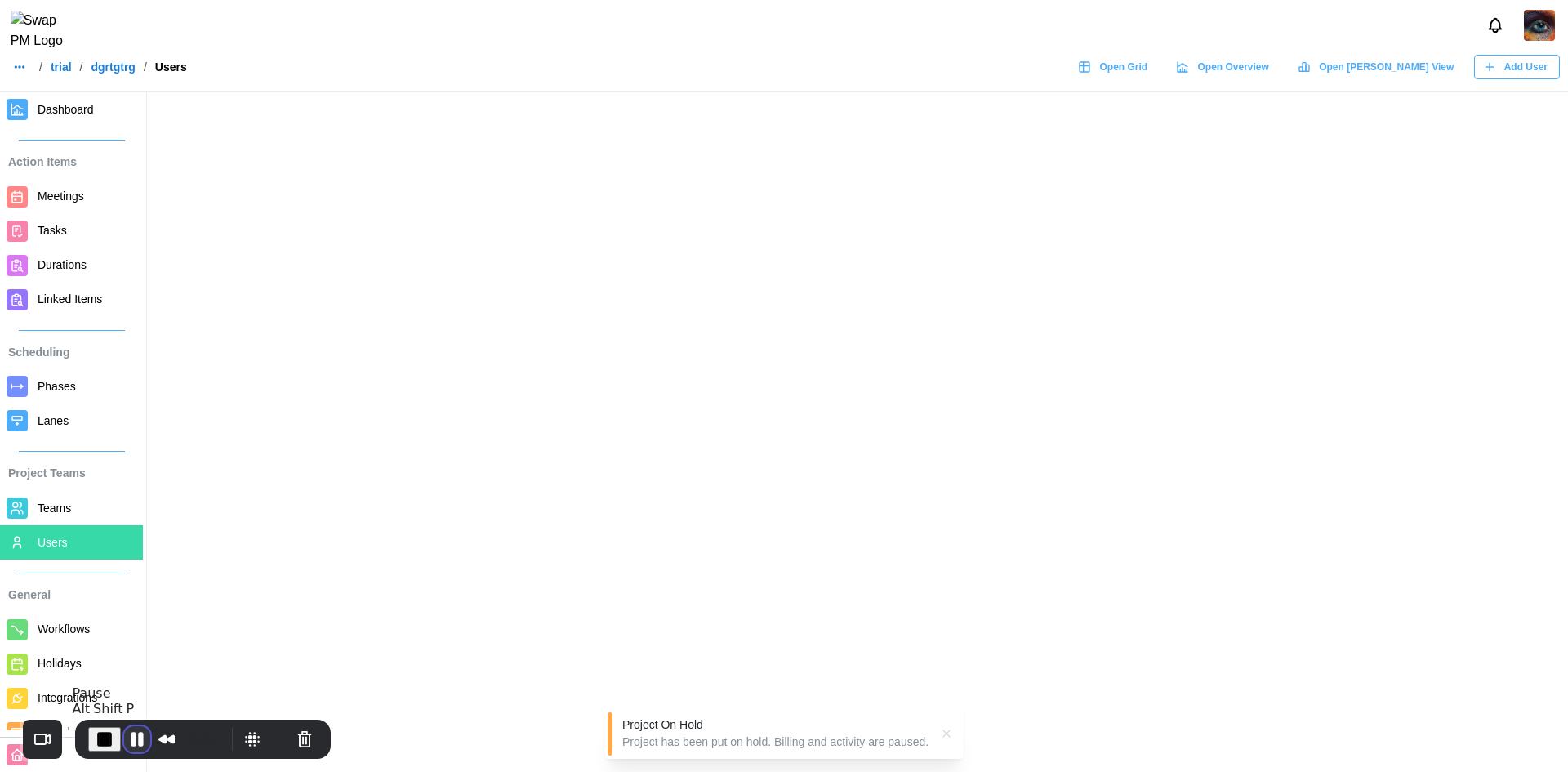
click at [138, 733] on button "Pause Recording" at bounding box center [136, 739] width 26 height 26
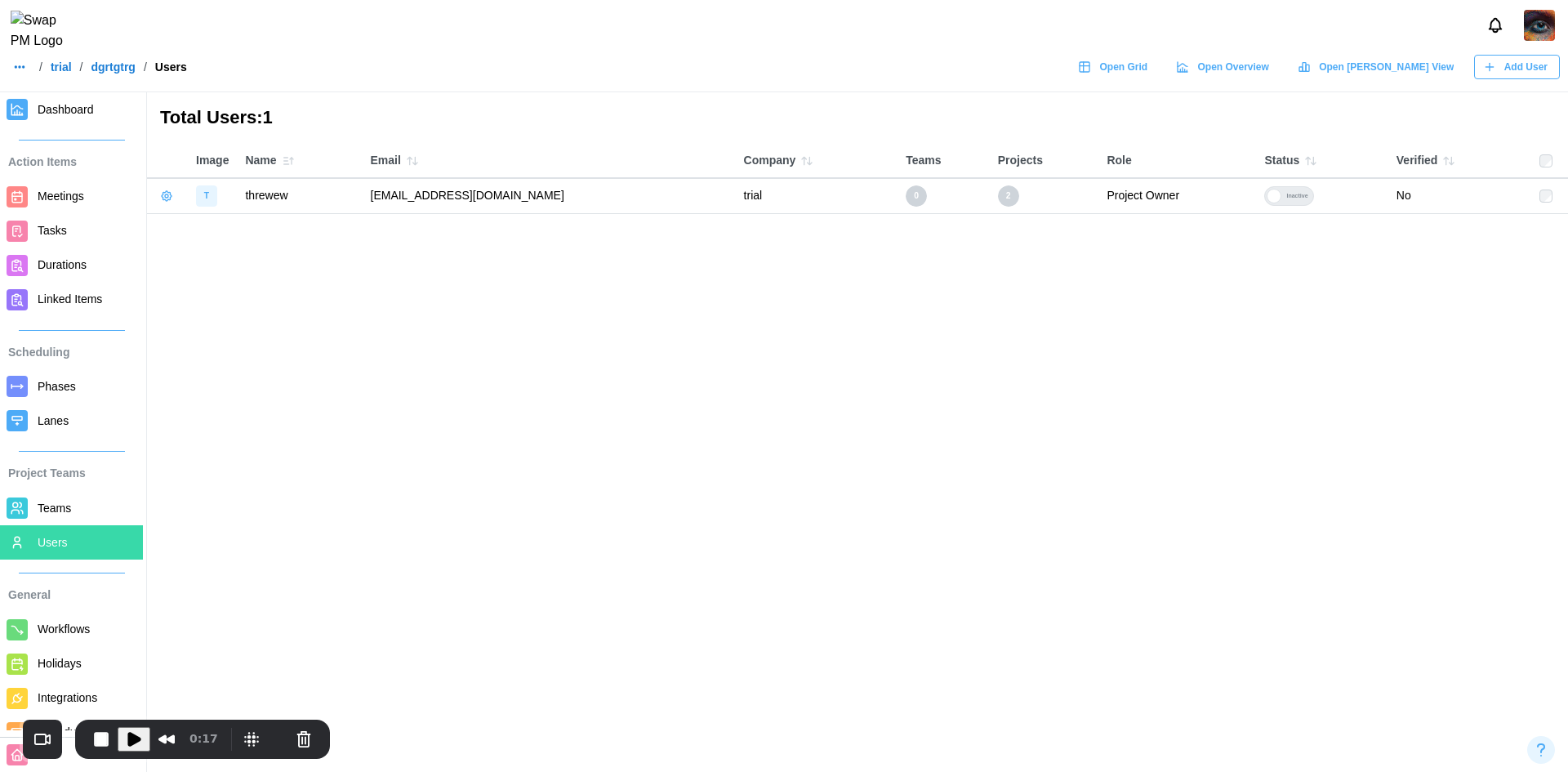
click at [1282, 195] on div "Inactive" at bounding box center [1297, 196] width 31 height 18
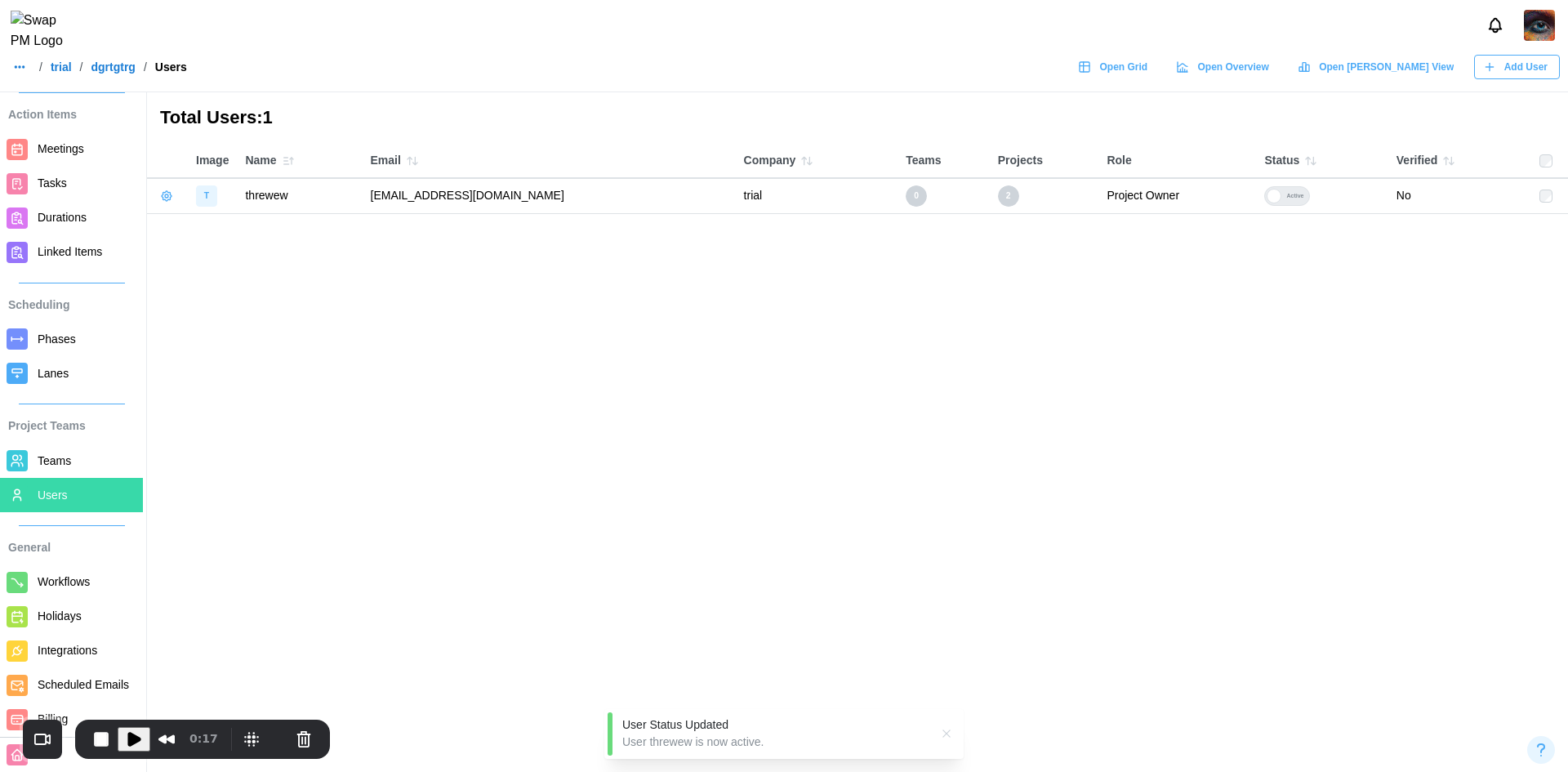
scroll to position [72, 0]
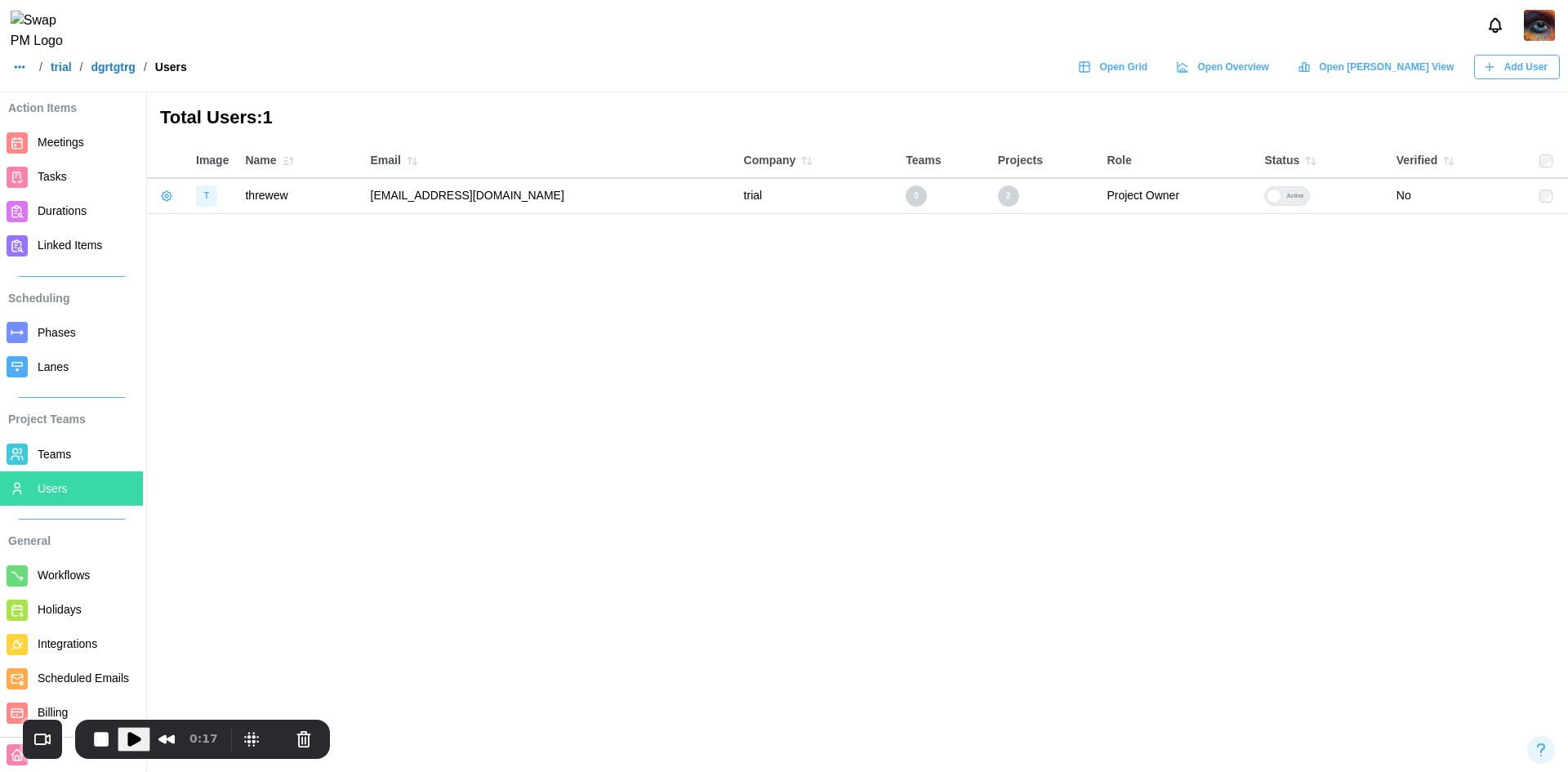
click at [115, 72] on link "dgrtgtrg" at bounding box center [112, 67] width 44 height 12
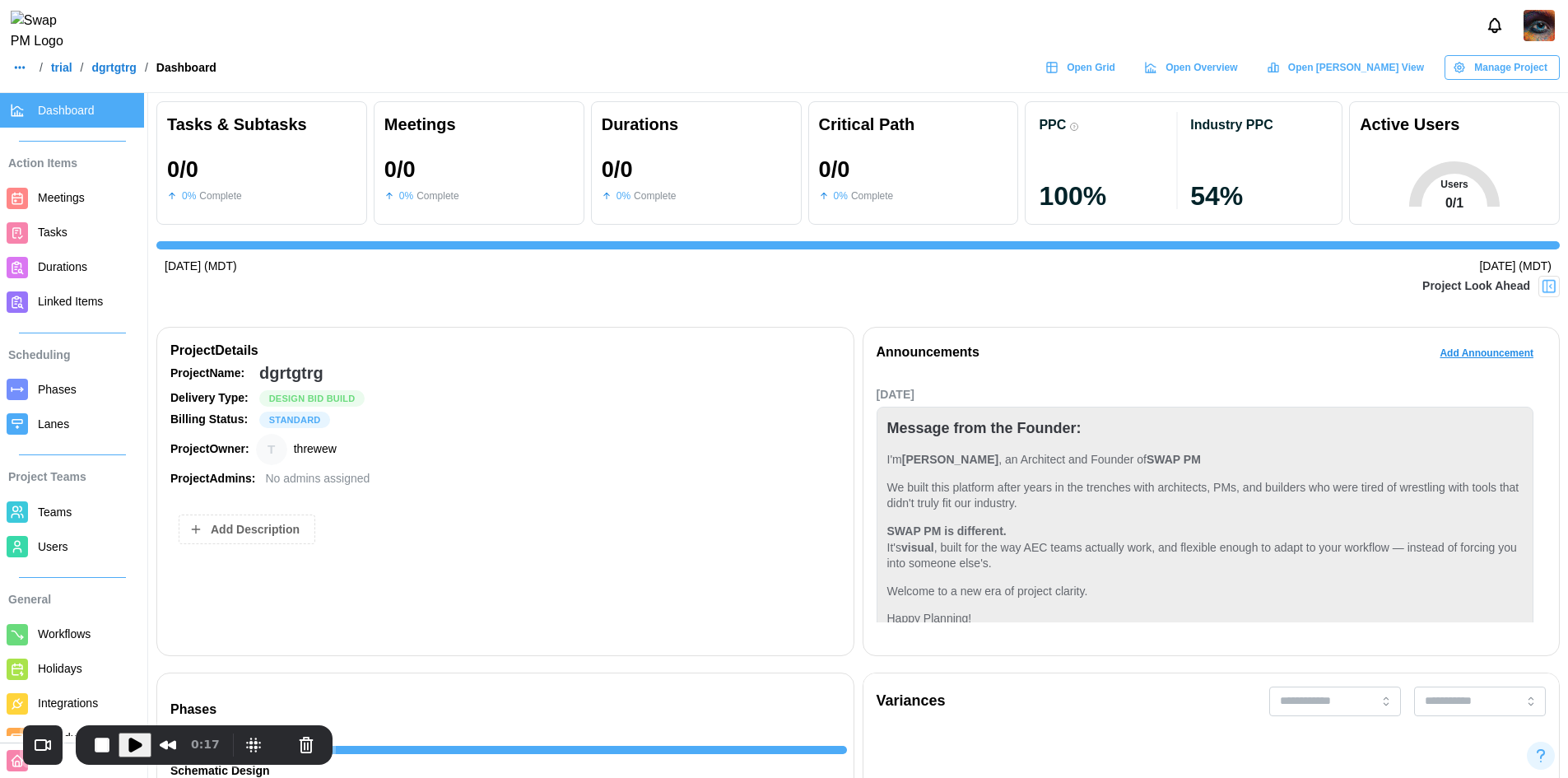
click at [61, 70] on link "trial" at bounding box center [62, 67] width 22 height 12
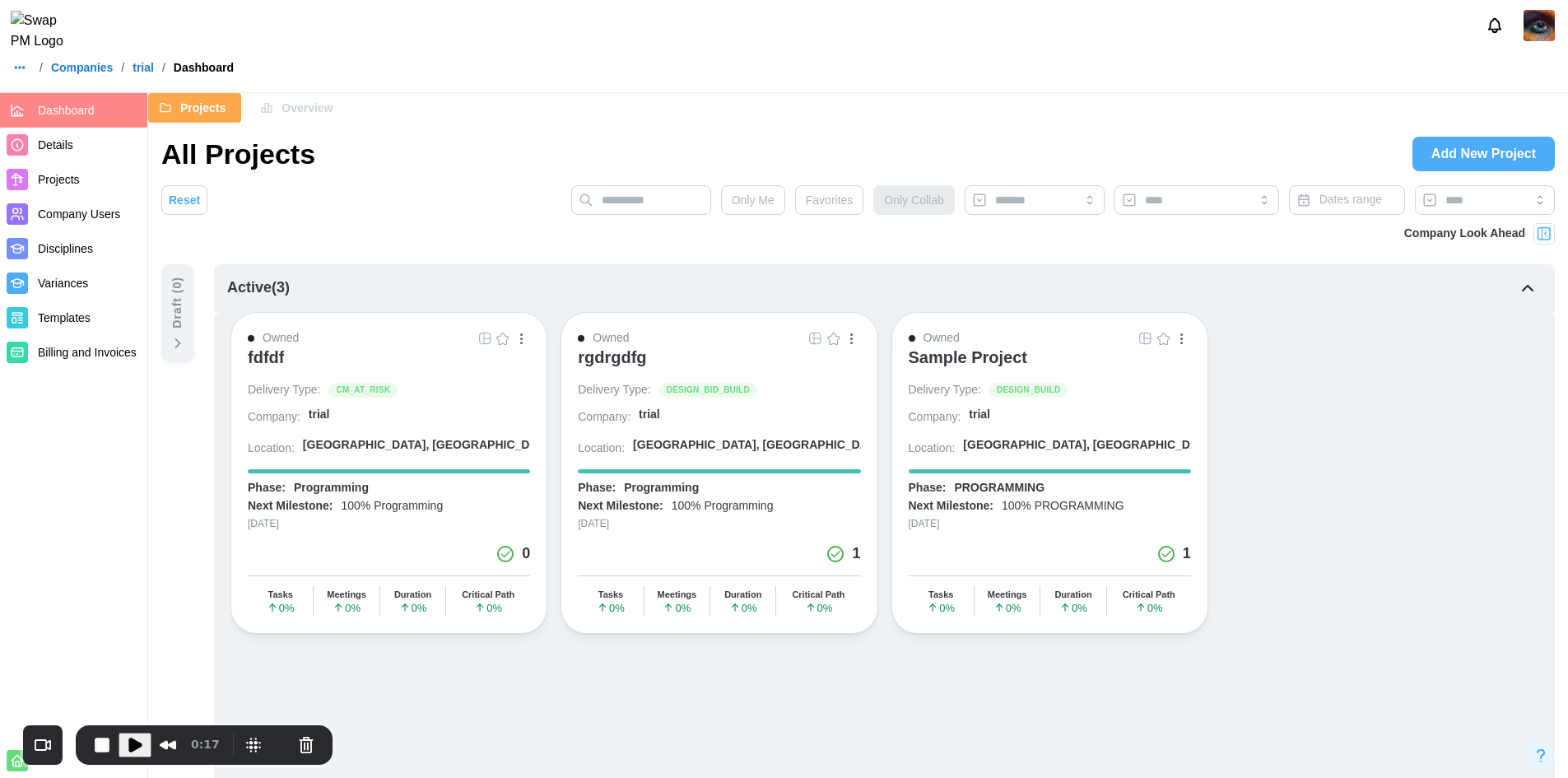
click at [630, 354] on div "rgdrgdfg" at bounding box center [612, 358] width 68 height 20
click at [65, 143] on span "Details" at bounding box center [56, 145] width 35 height 13
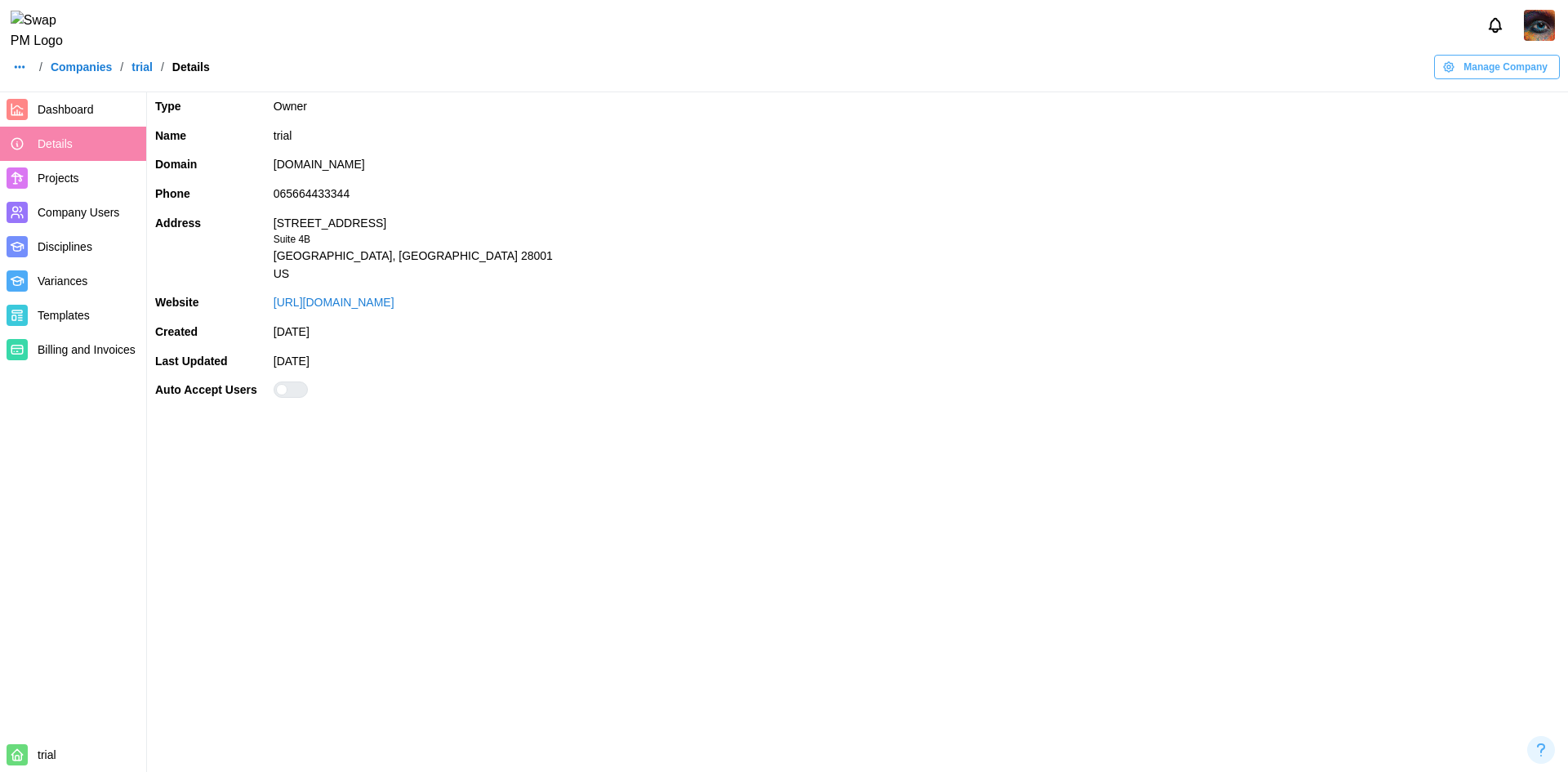
click at [73, 72] on link "Companies" at bounding box center [81, 67] width 61 height 12
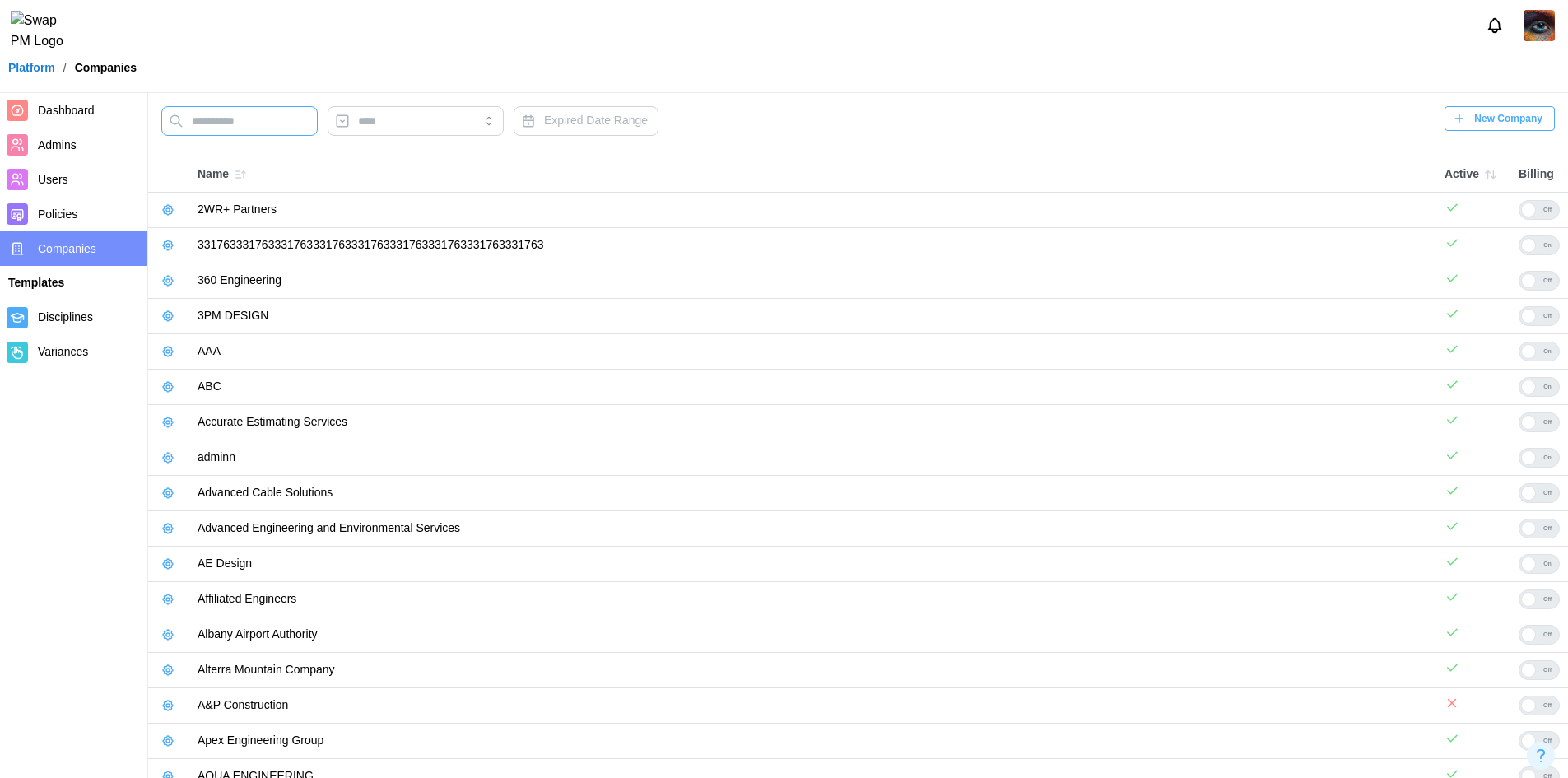
click at [260, 112] on input "text" at bounding box center [239, 121] width 157 height 30
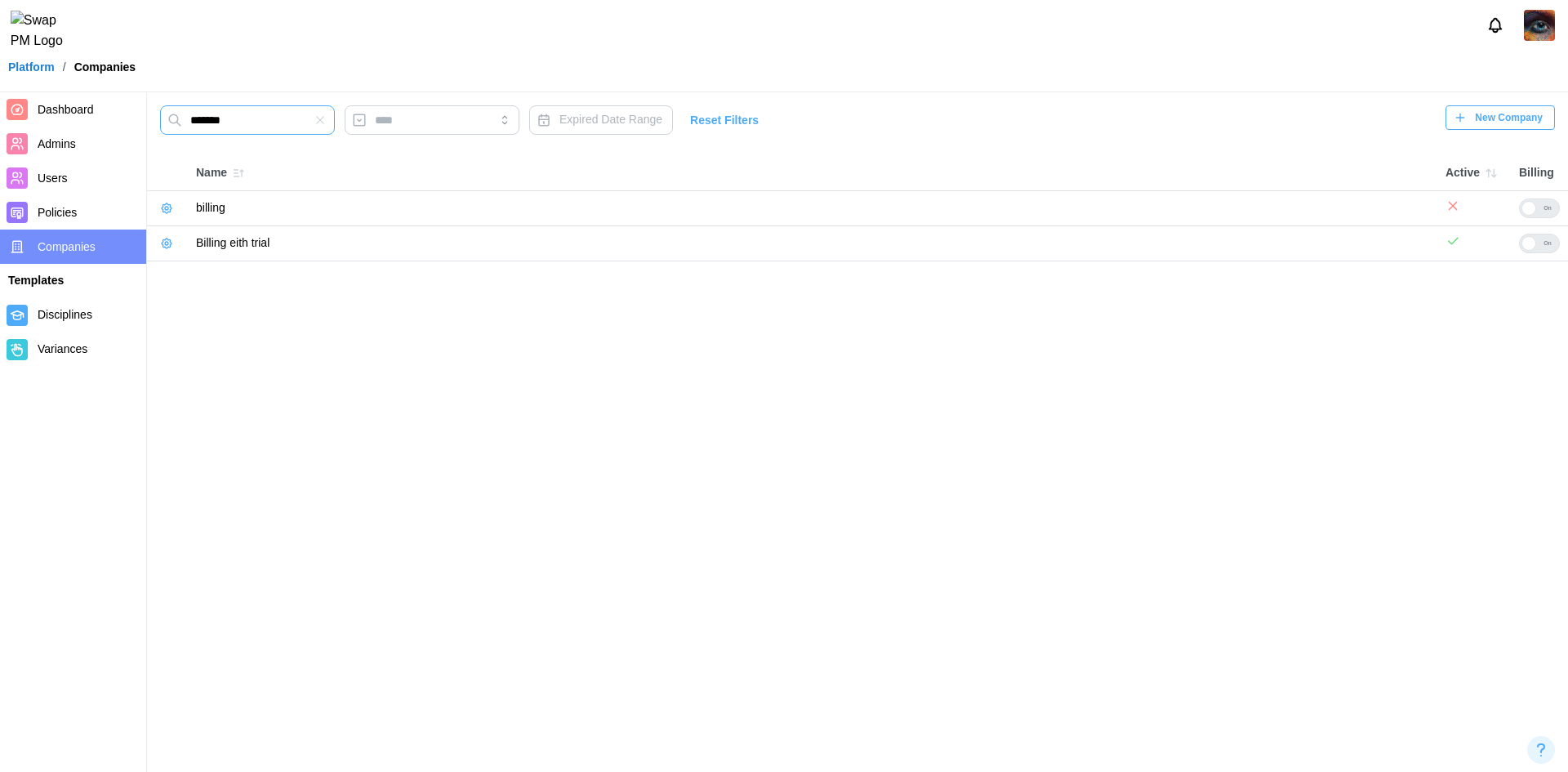
type input "*******"
click at [165, 247] on icon "button" at bounding box center [166, 243] width 13 height 13
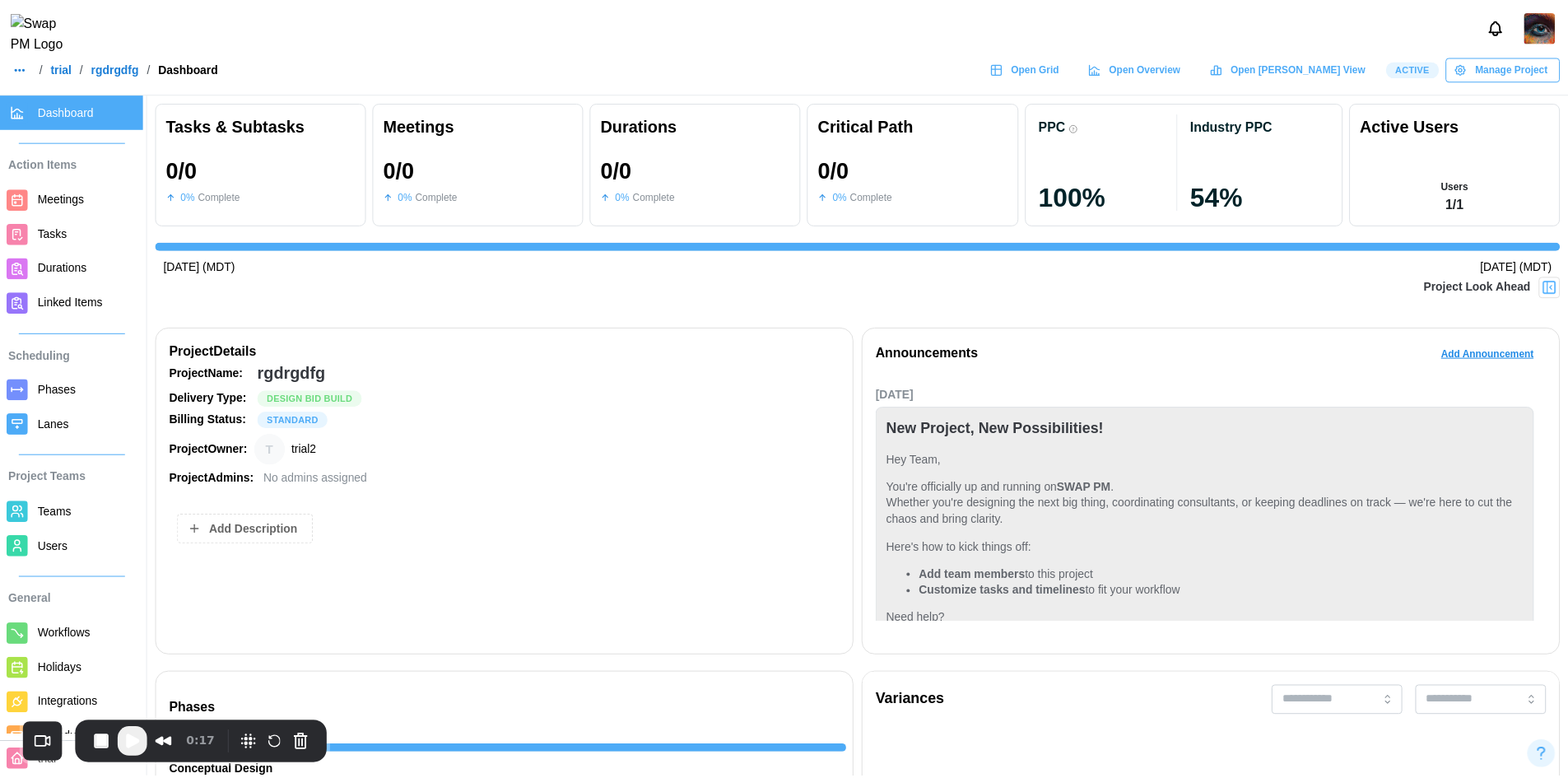
scroll to position [73, 0]
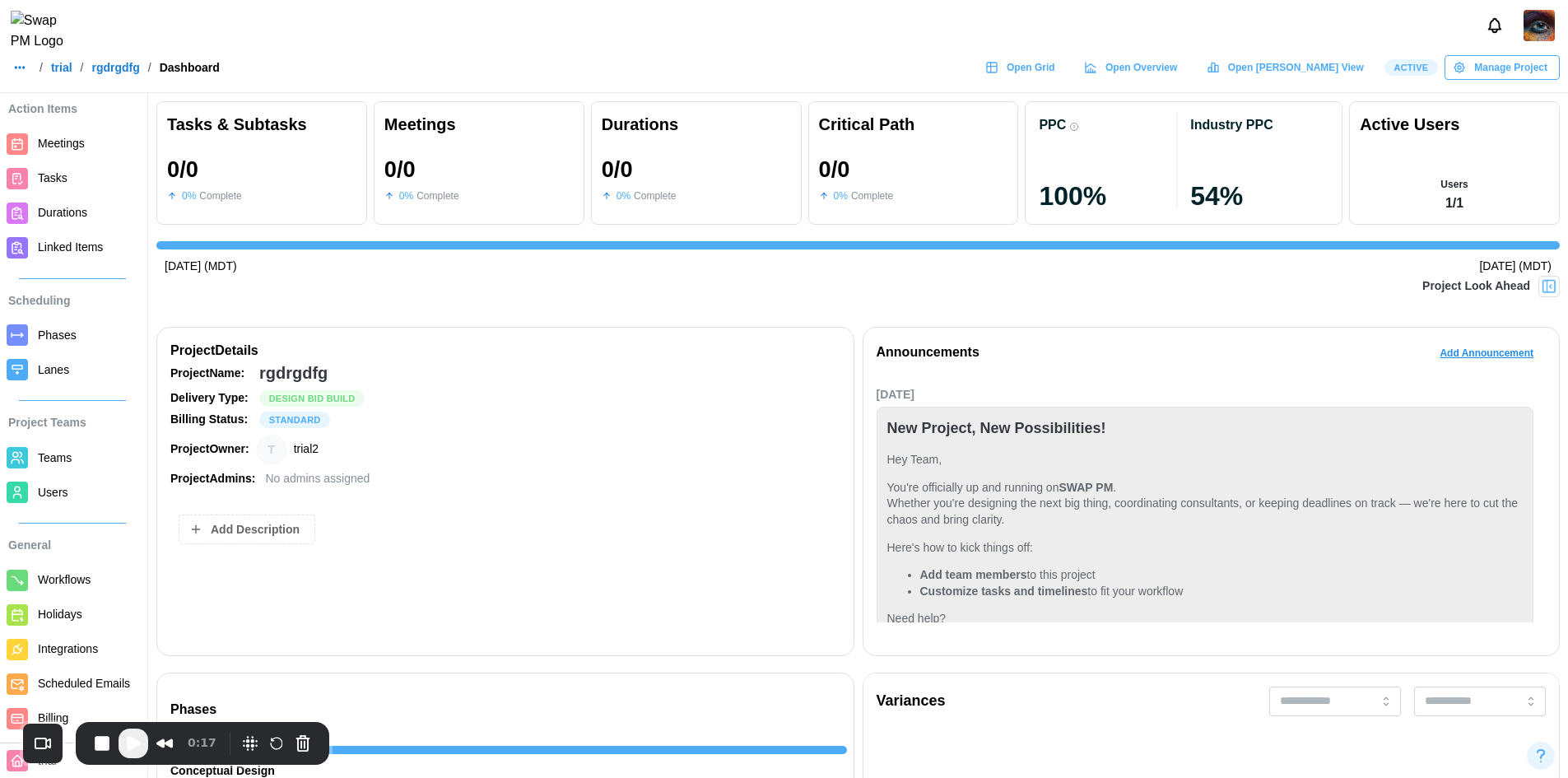
click at [60, 715] on span "Billing" at bounding box center [53, 717] width 30 height 13
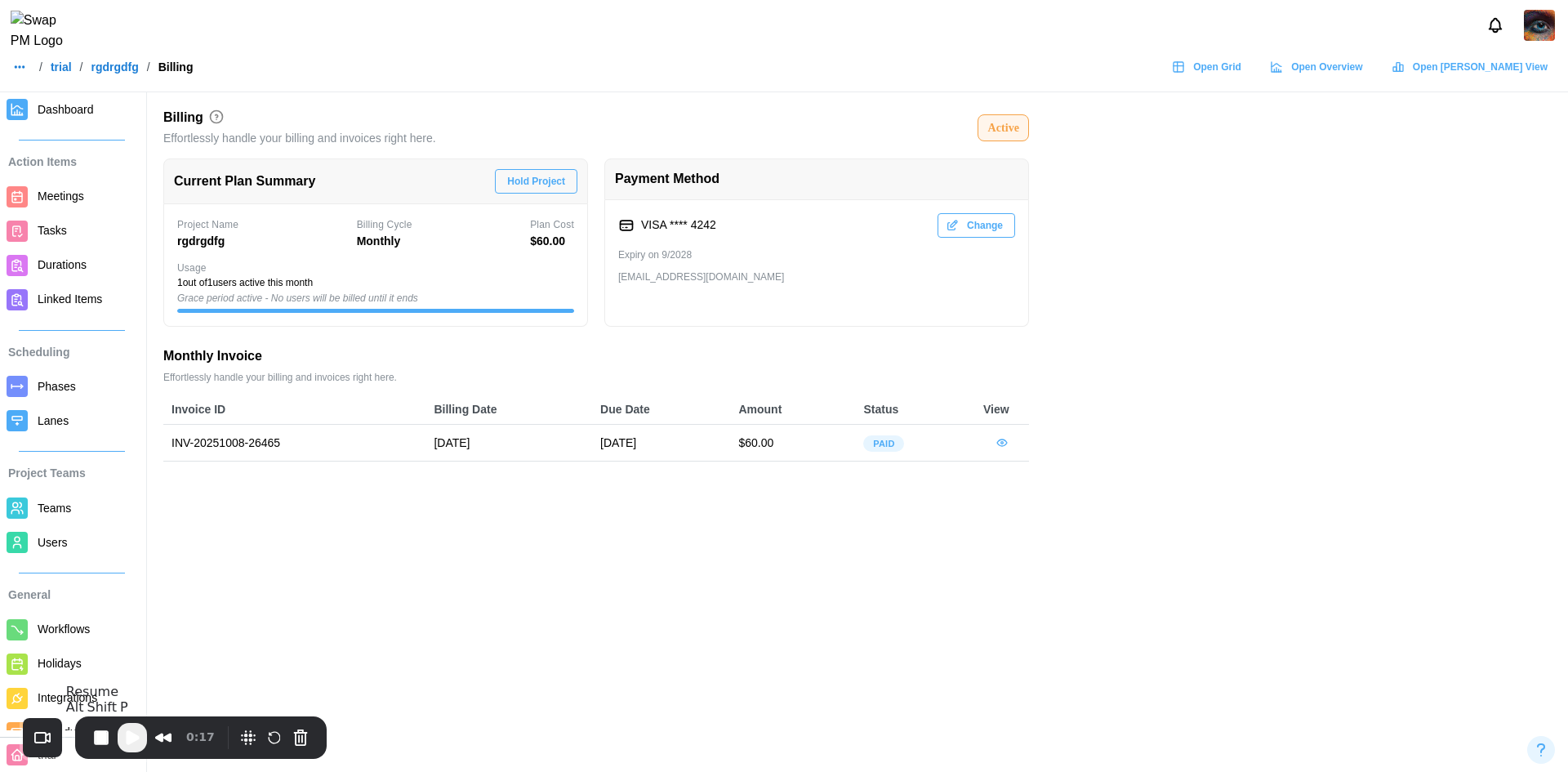
click at [126, 739] on span "Play Recording" at bounding box center [133, 738] width 20 height 20
click at [100, 101] on span "Dashboard" at bounding box center [87, 109] width 98 height 21
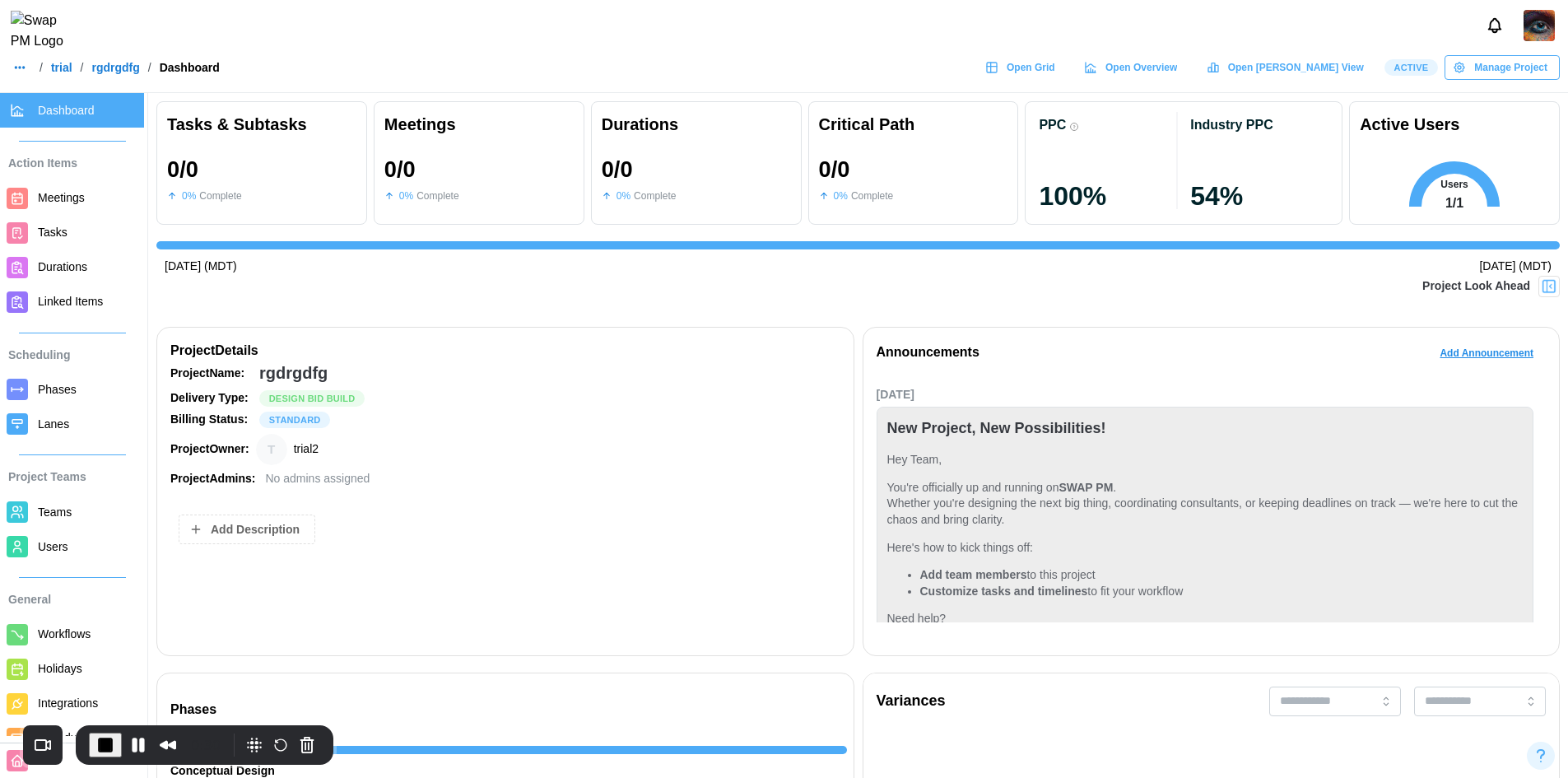
click at [1484, 79] on span "Manage Project" at bounding box center [1511, 66] width 73 height 23
click at [117, 751] on button "End Recording" at bounding box center [106, 744] width 33 height 25
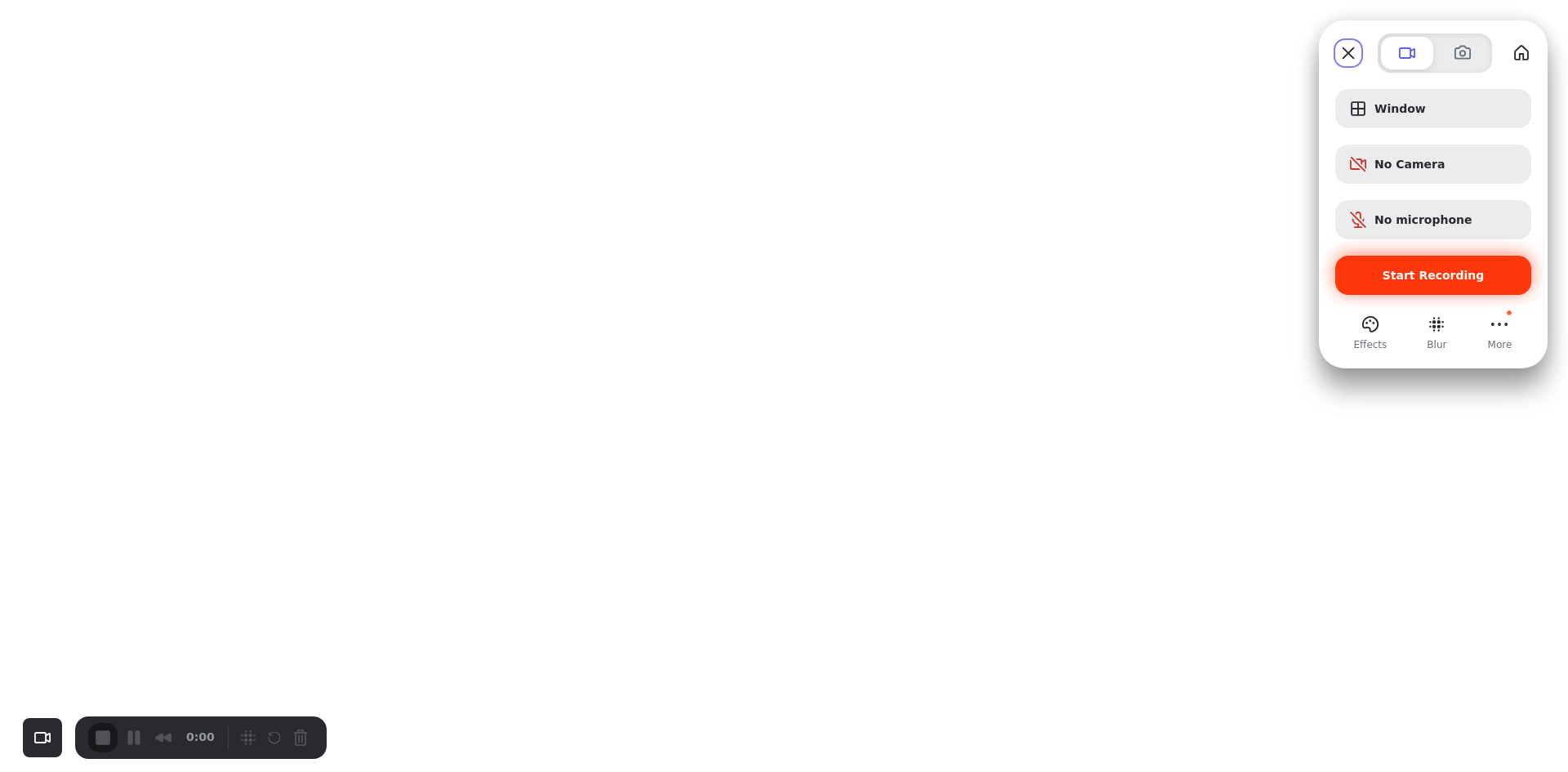
click at [1396, 288] on div "Start Recording" at bounding box center [1433, 274] width 196 height 39
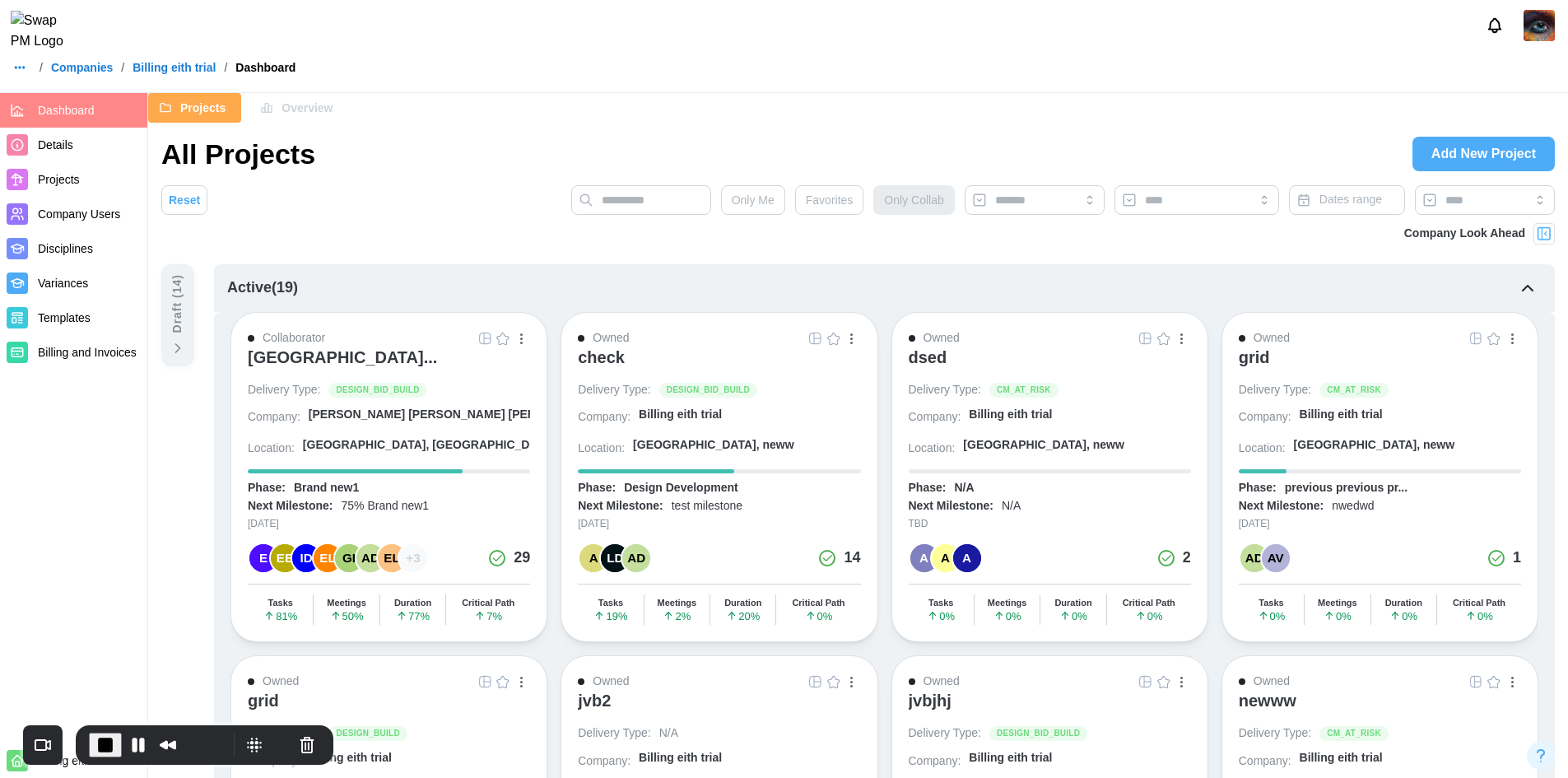
click at [612, 366] on div "check" at bounding box center [602, 358] width 47 height 20
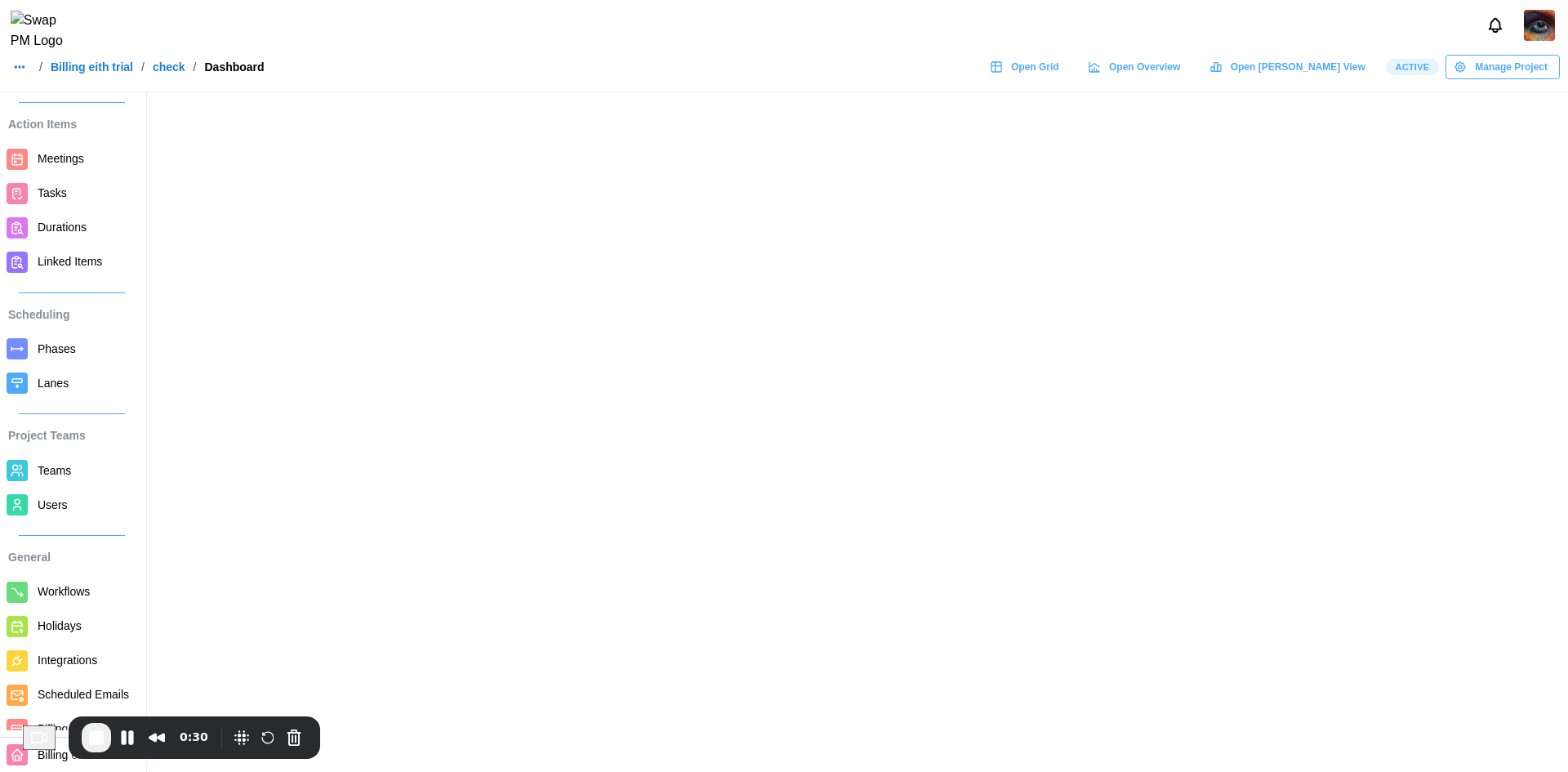
scroll to position [72, 0]
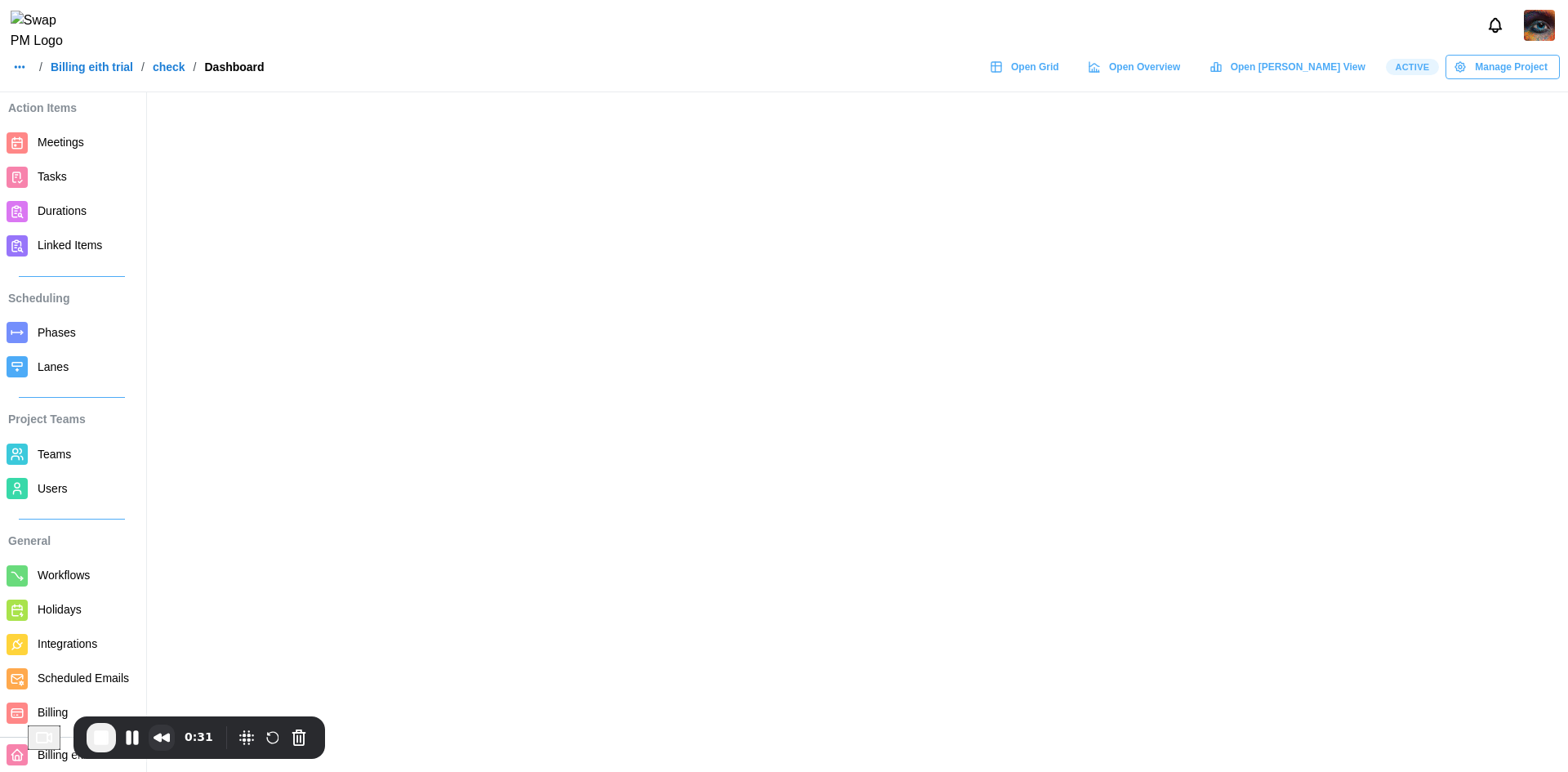
drag, startPoint x: 153, startPoint y: 720, endPoint x: 261, endPoint y: 726, distance: 108.2
click at [261, 726] on div "0:31" at bounding box center [199, 737] width 252 height 42
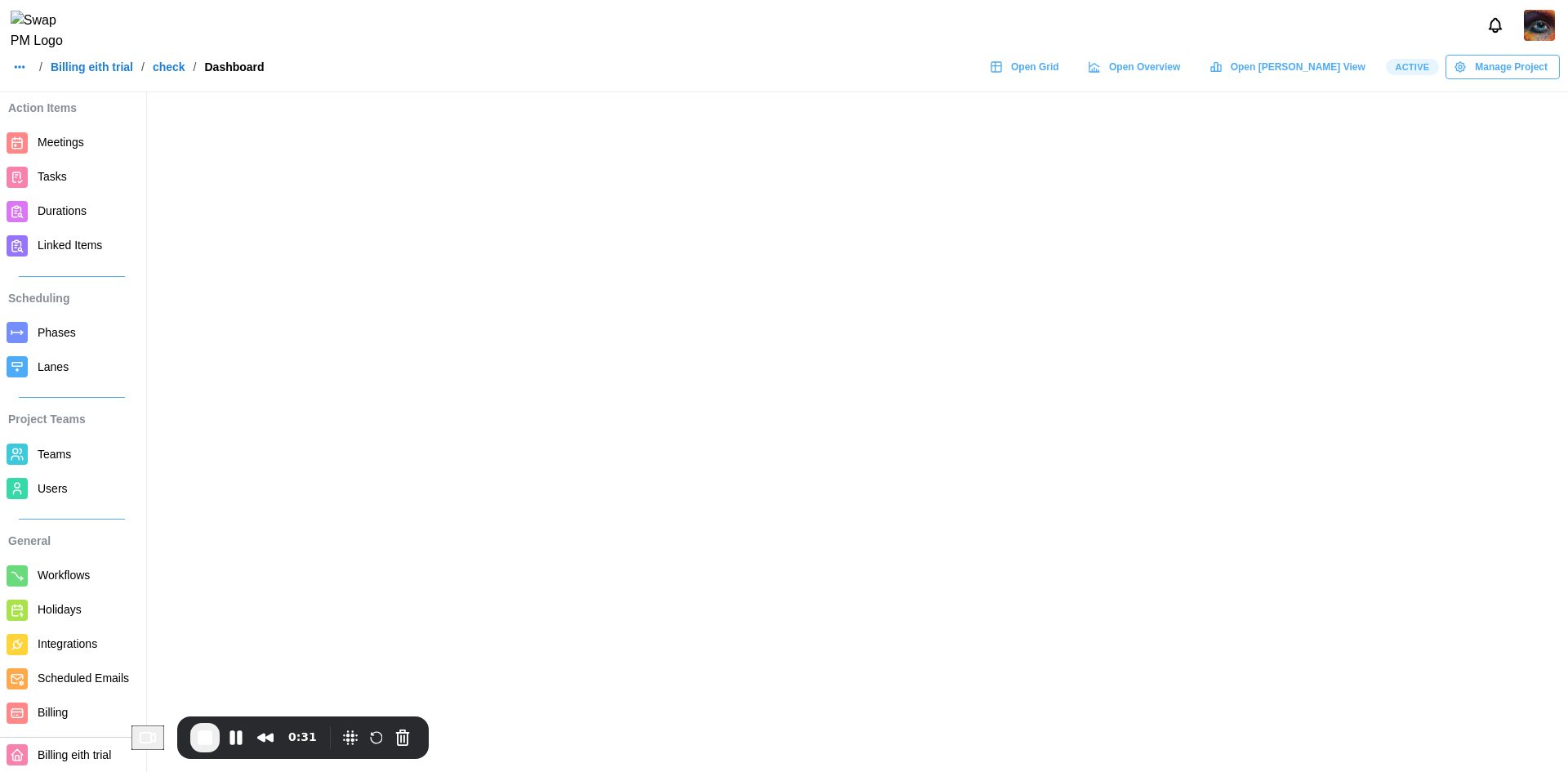
click at [62, 711] on span "Billing" at bounding box center [52, 712] width 30 height 13
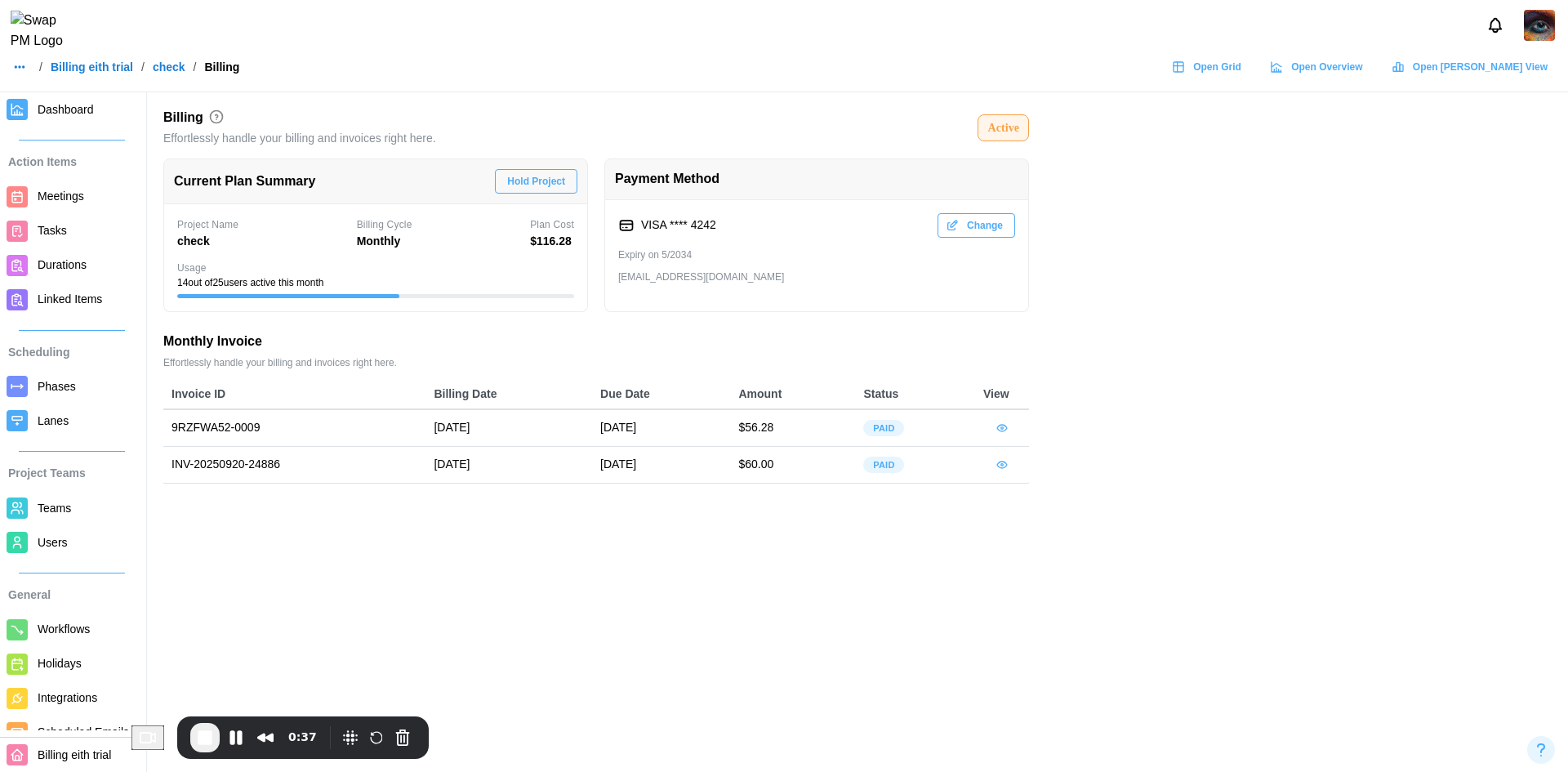
click at [1003, 425] on icon "button" at bounding box center [1002, 428] width 13 height 13
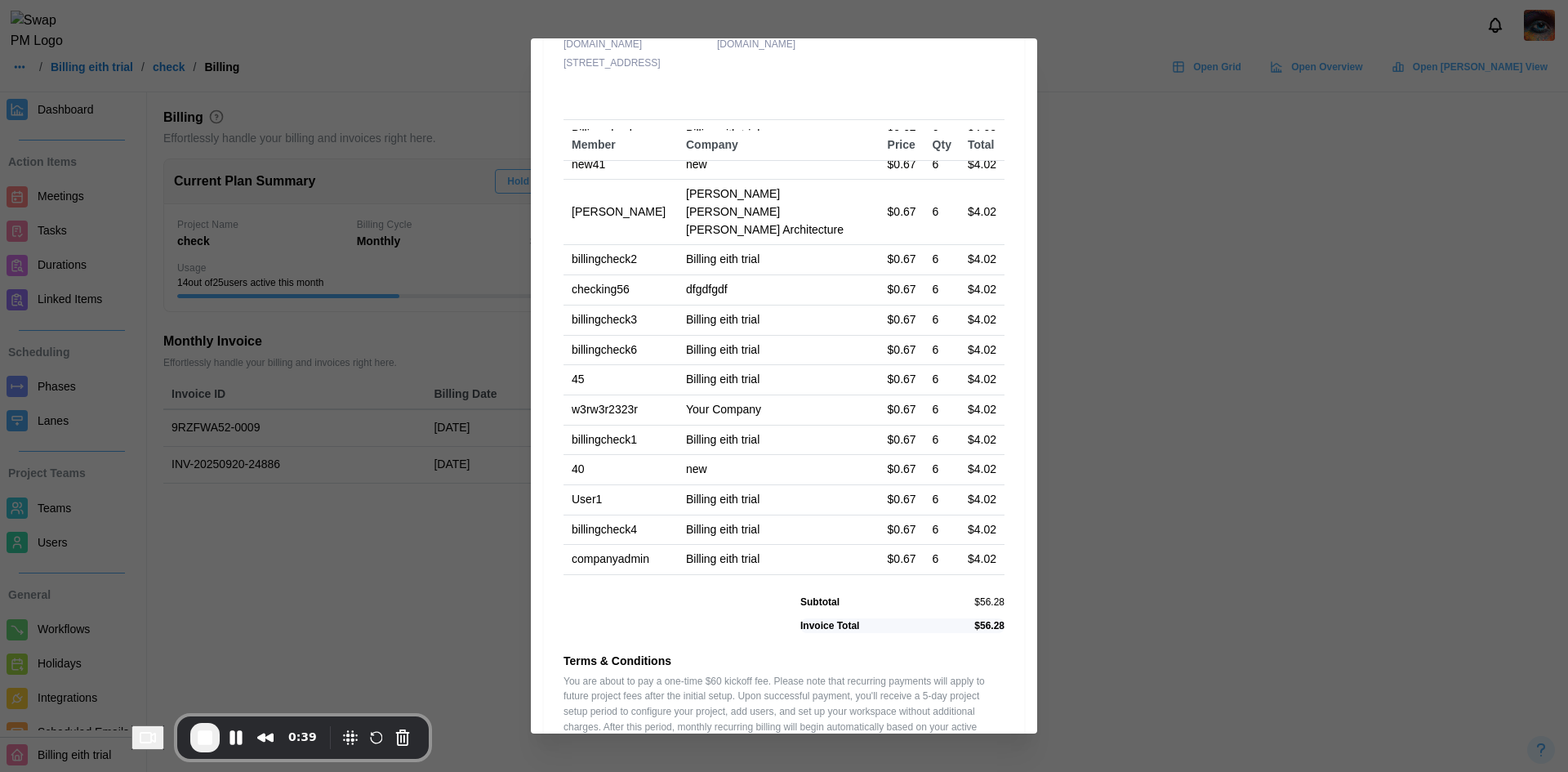
scroll to position [277, 0]
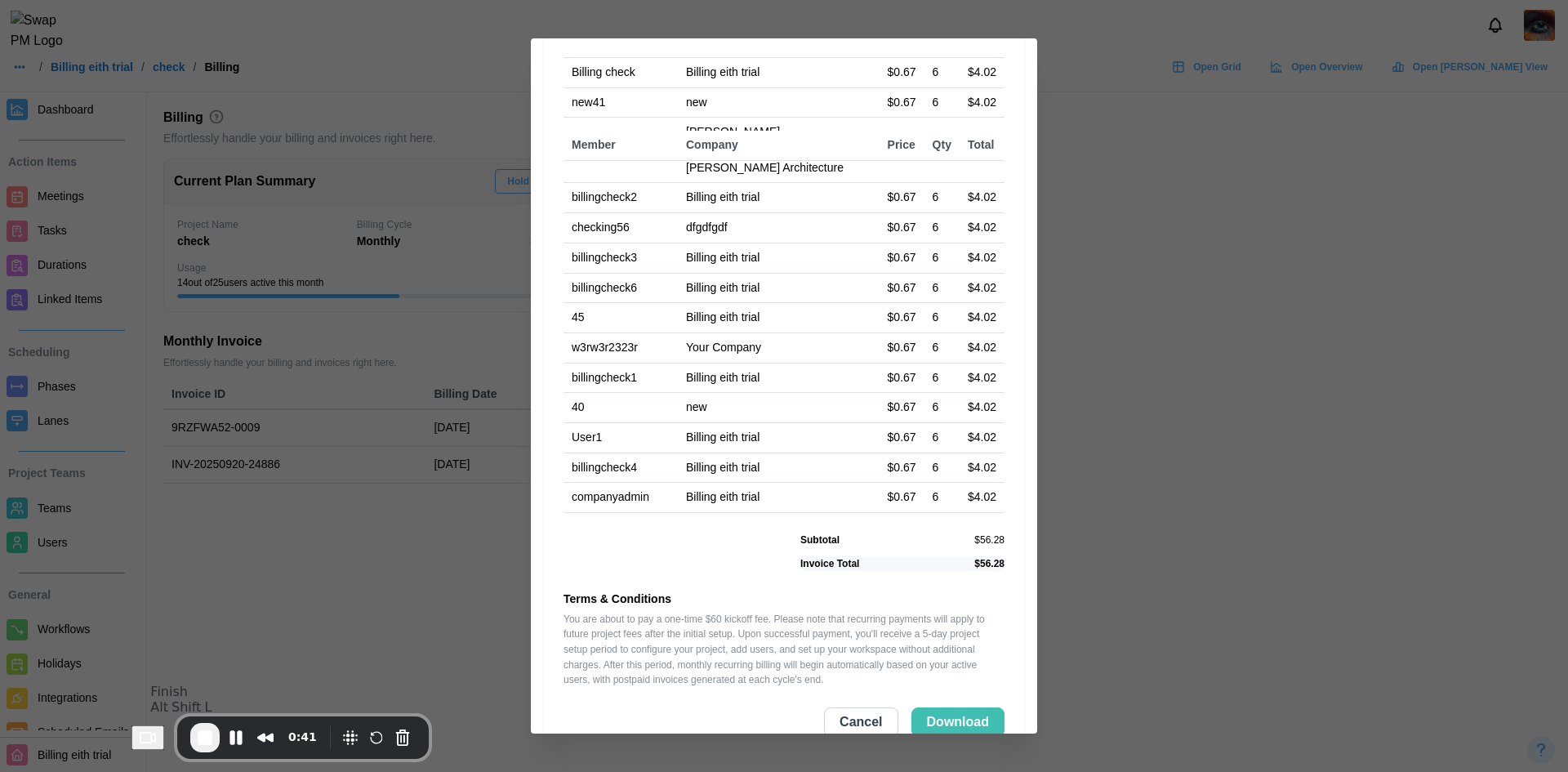
click at [208, 746] on span "End Recording" at bounding box center [205, 738] width 20 height 20
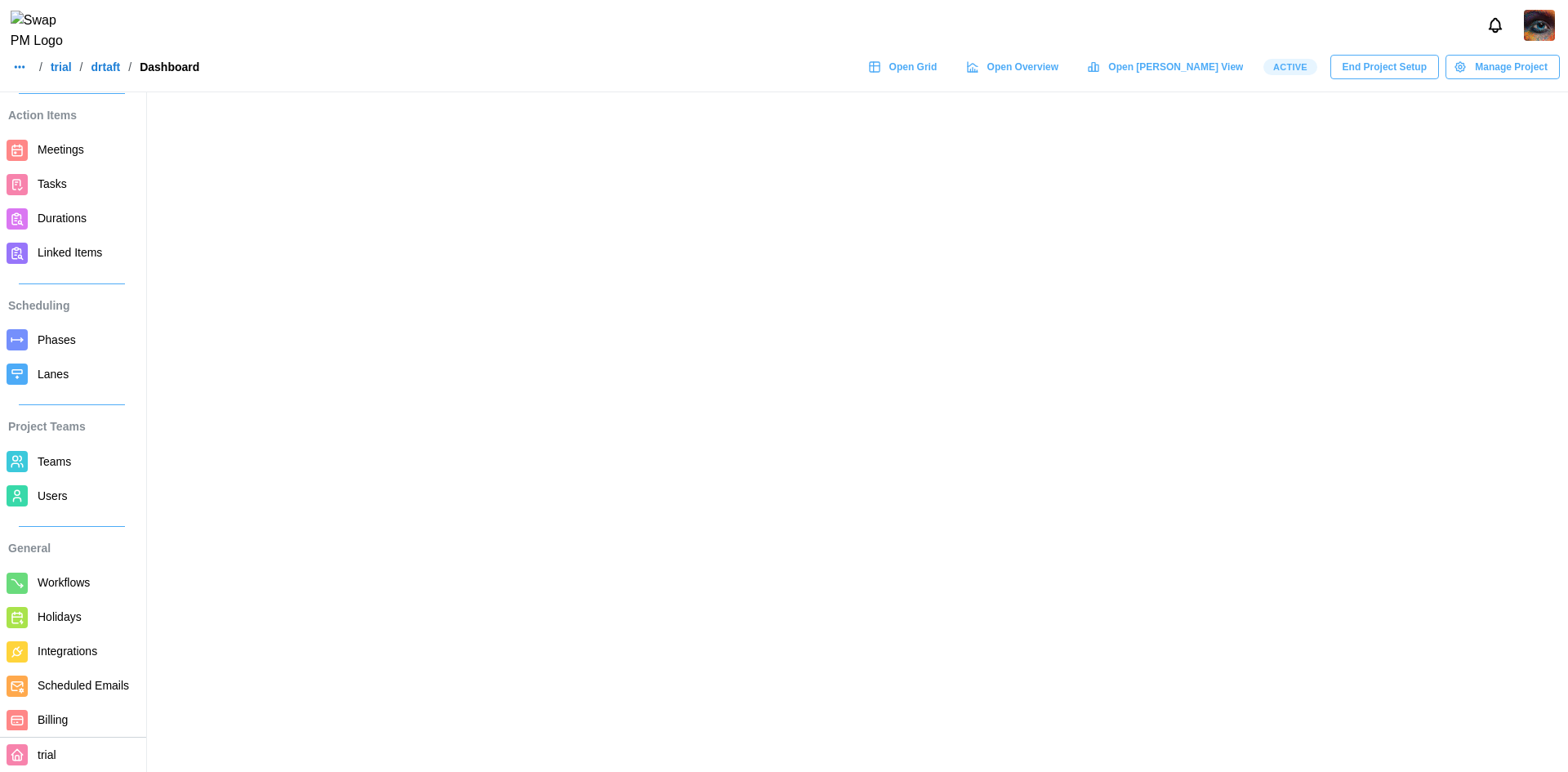
scroll to position [72, 0]
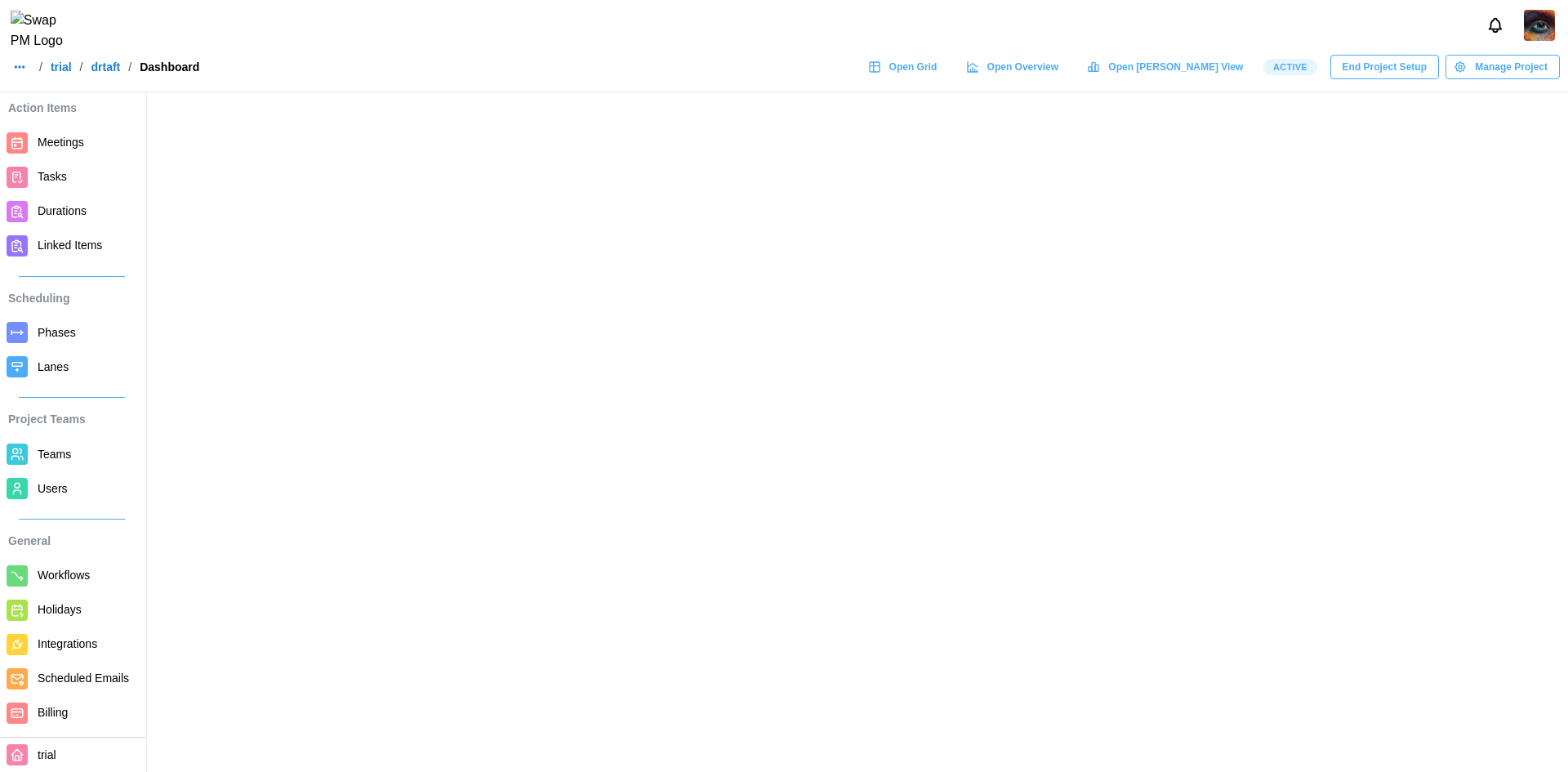
click at [79, 713] on span "Billing" at bounding box center [87, 712] width 98 height 21
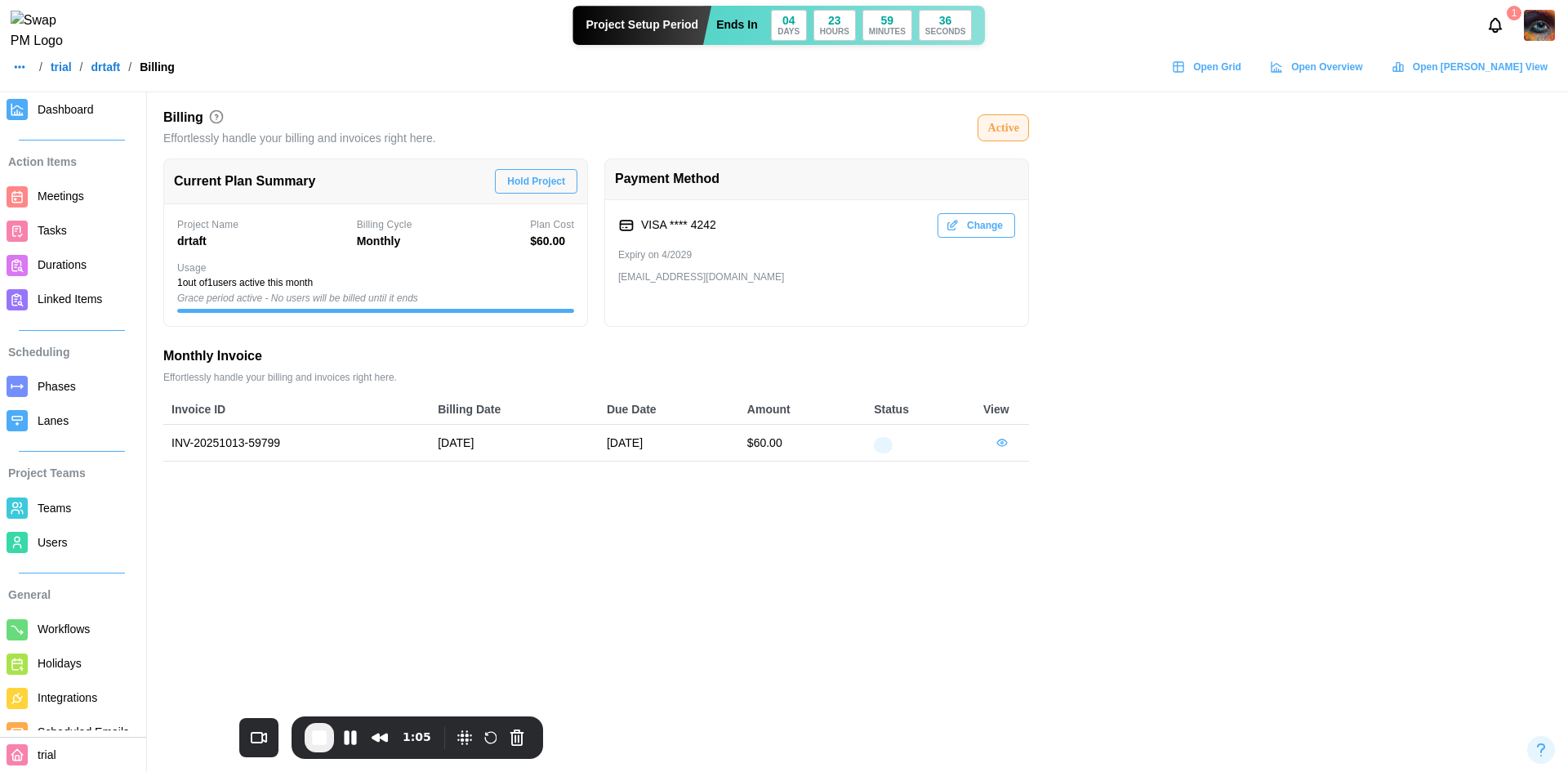
click at [886, 448] on div at bounding box center [883, 445] width 19 height 16
click at [889, 448] on div at bounding box center [883, 445] width 19 height 16
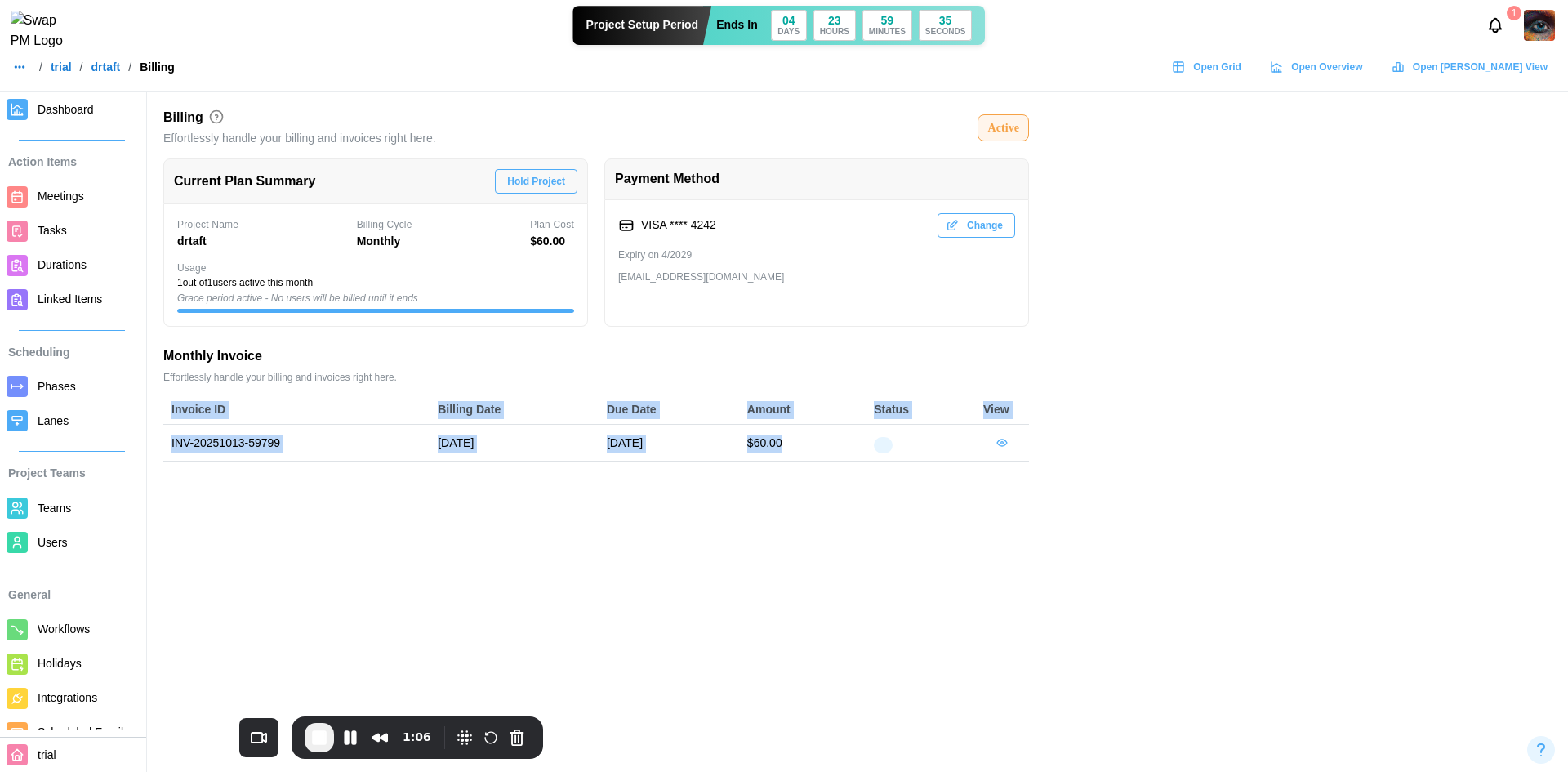
click at [889, 448] on div at bounding box center [883, 445] width 19 height 16
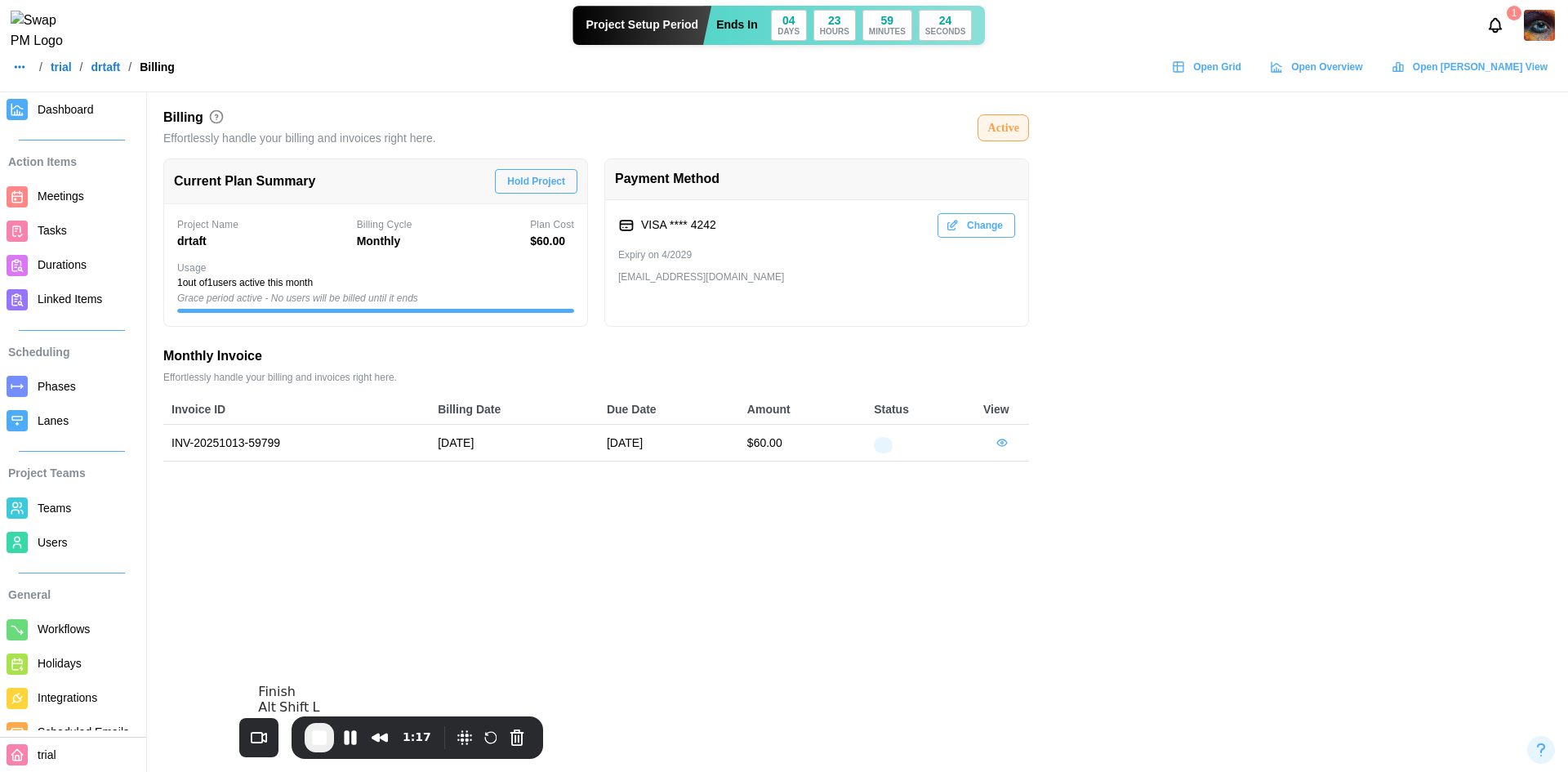
click at [321, 731] on span "End Recording" at bounding box center [320, 738] width 20 height 20
